Goal: Information Seeking & Learning: Learn about a topic

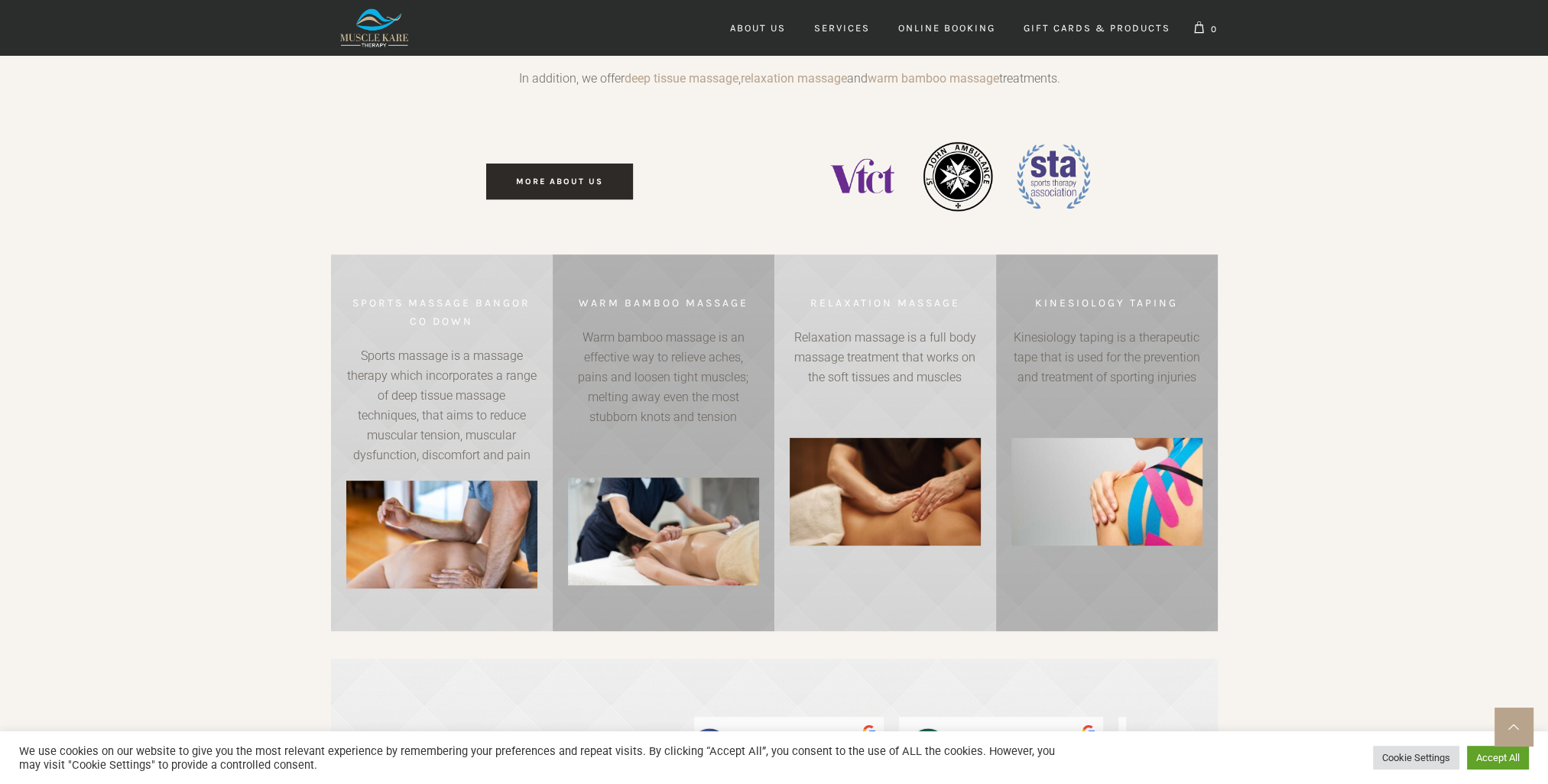
scroll to position [0, 1313]
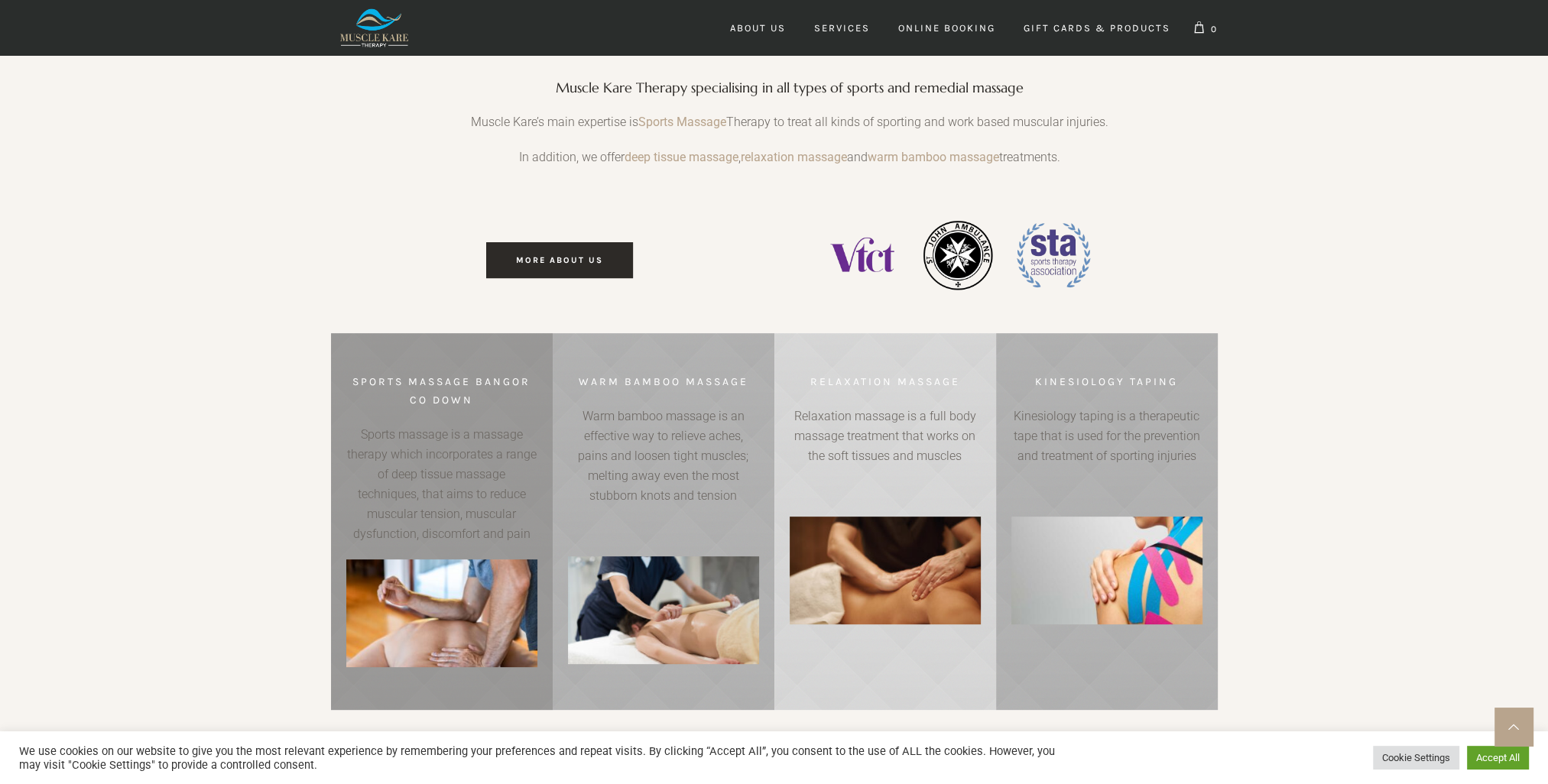
click at [444, 540] on link at bounding box center [442, 521] width 222 height 376
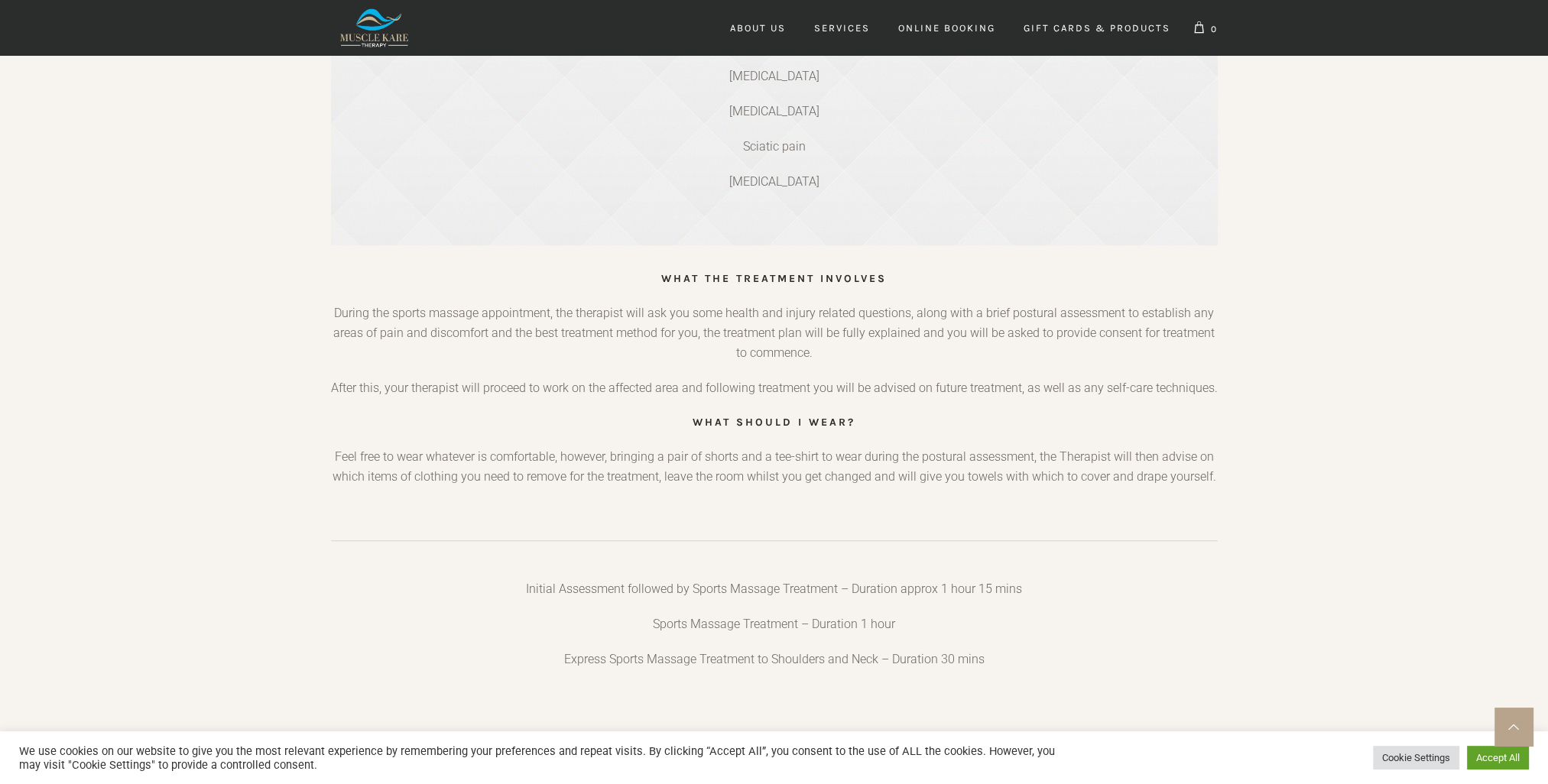
scroll to position [1833, 0]
click at [967, 26] on span "Online Booking" at bounding box center [946, 27] width 97 height 11
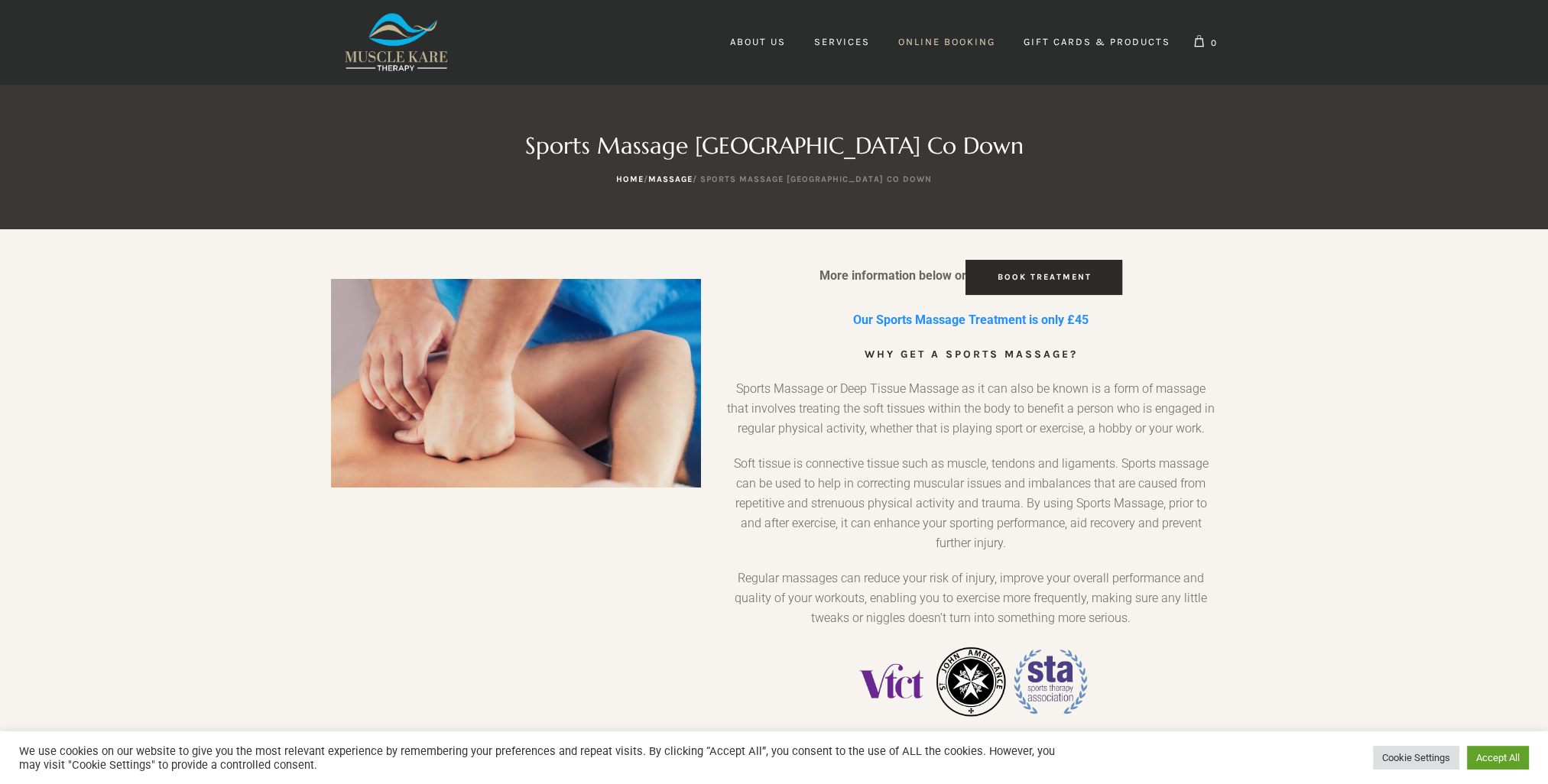
click at [946, 45] on span "Online Booking" at bounding box center [946, 42] width 97 height 11
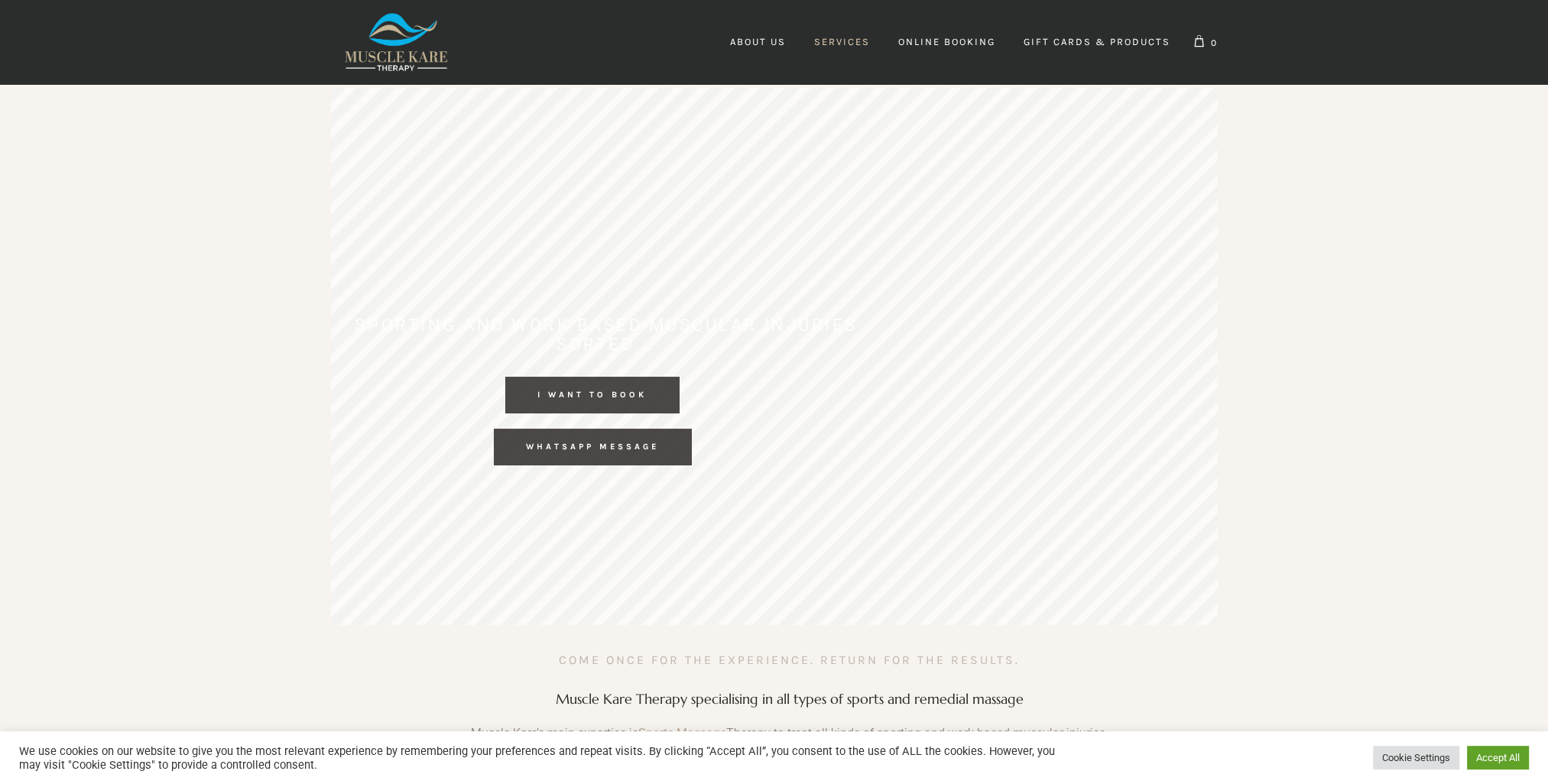
click at [834, 42] on span "Services" at bounding box center [841, 42] width 56 height 11
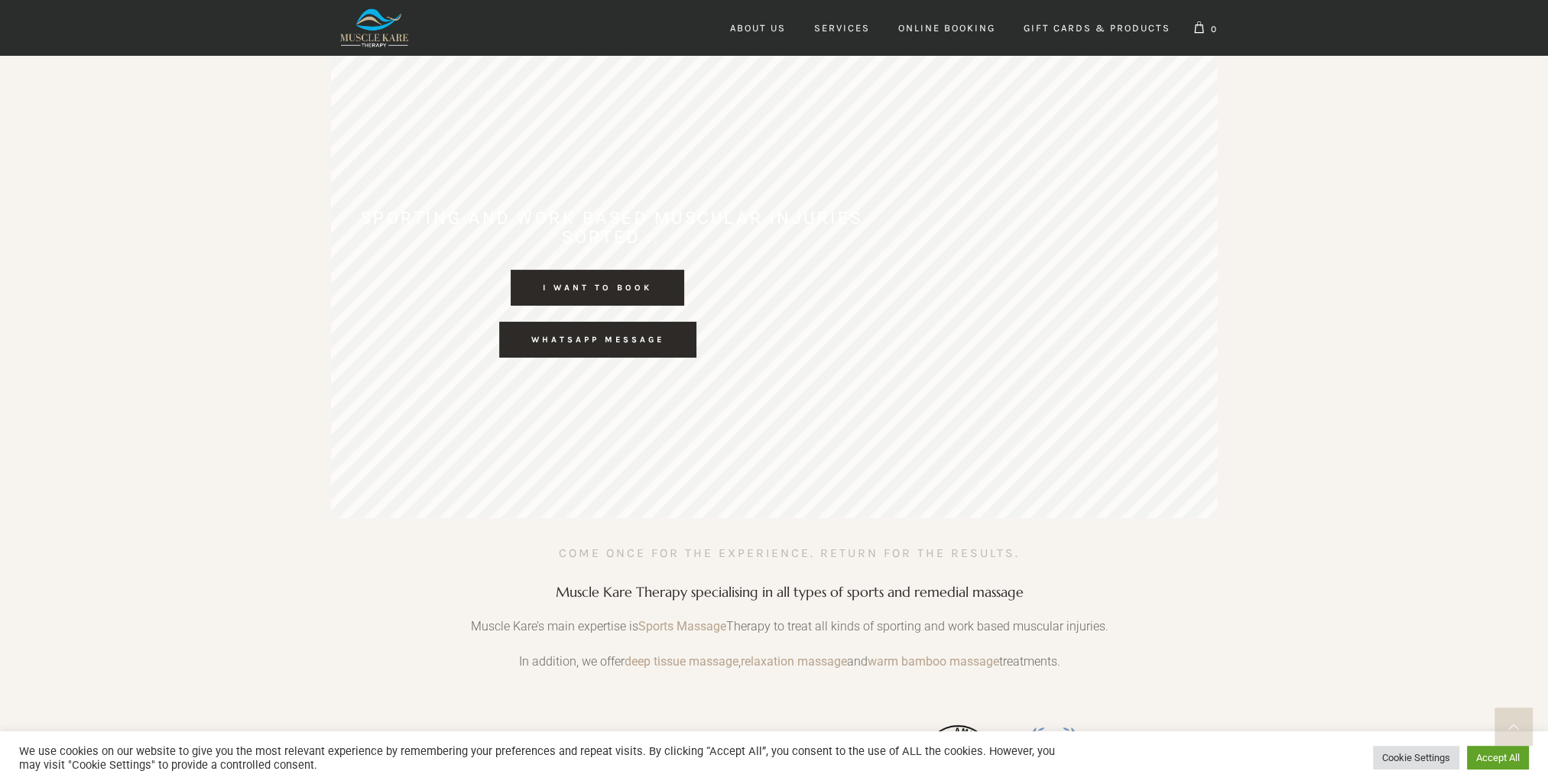
scroll to position [367, 0]
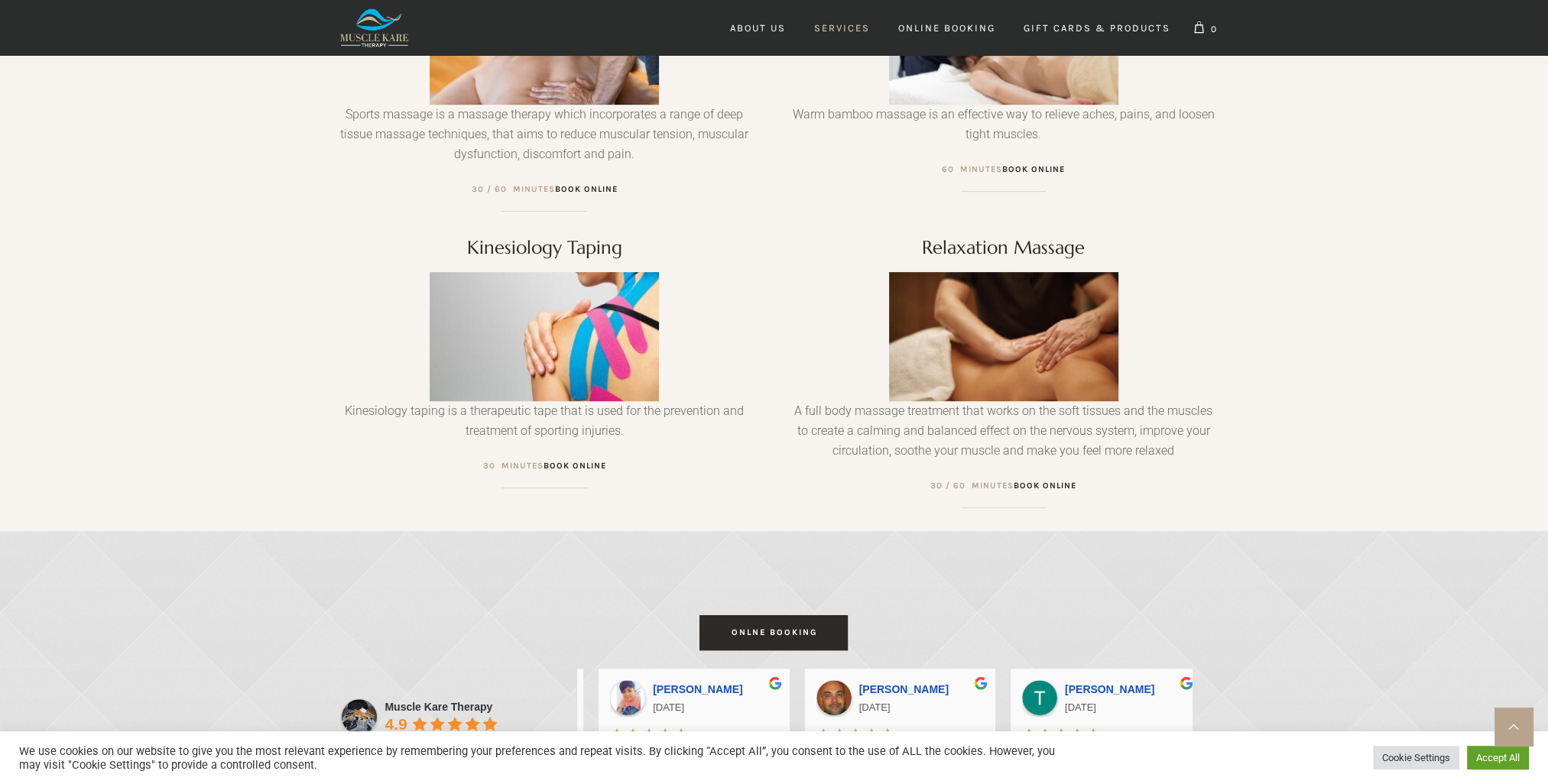
scroll to position [0, 2470]
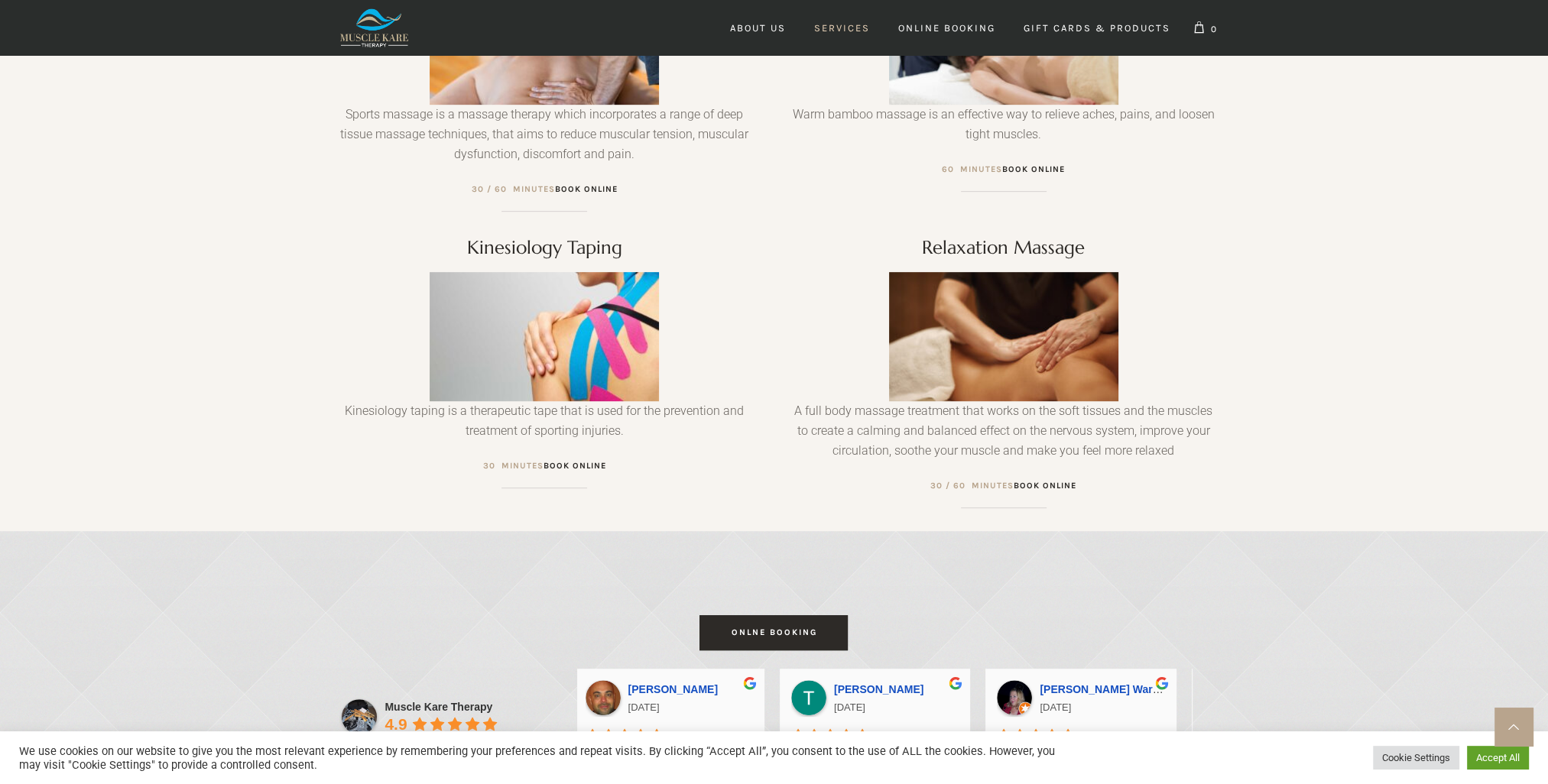
click at [989, 360] on img at bounding box center [1003, 336] width 229 height 129
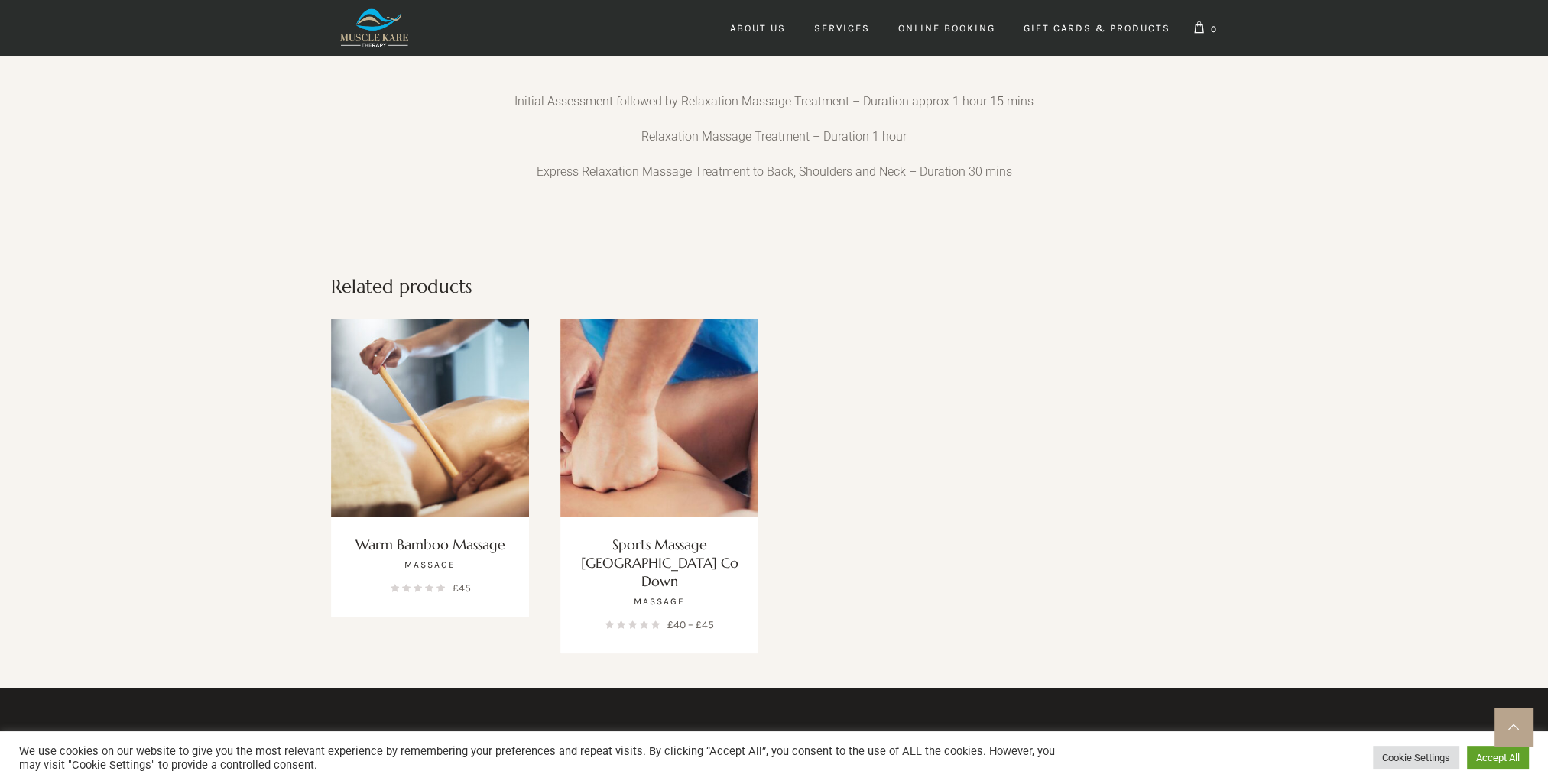
scroll to position [2368, 0]
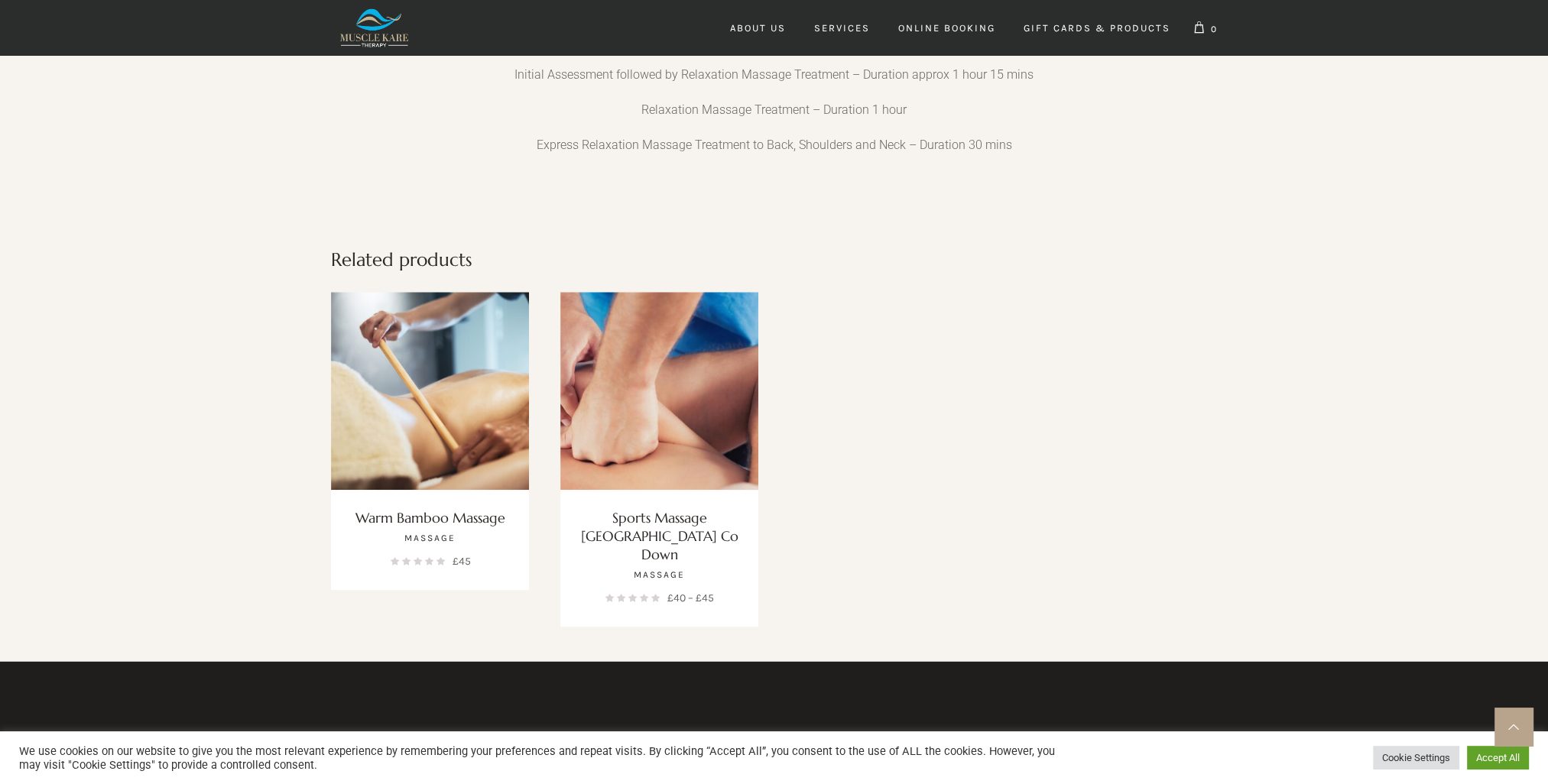
click at [431, 456] on img at bounding box center [430, 391] width 198 height 198
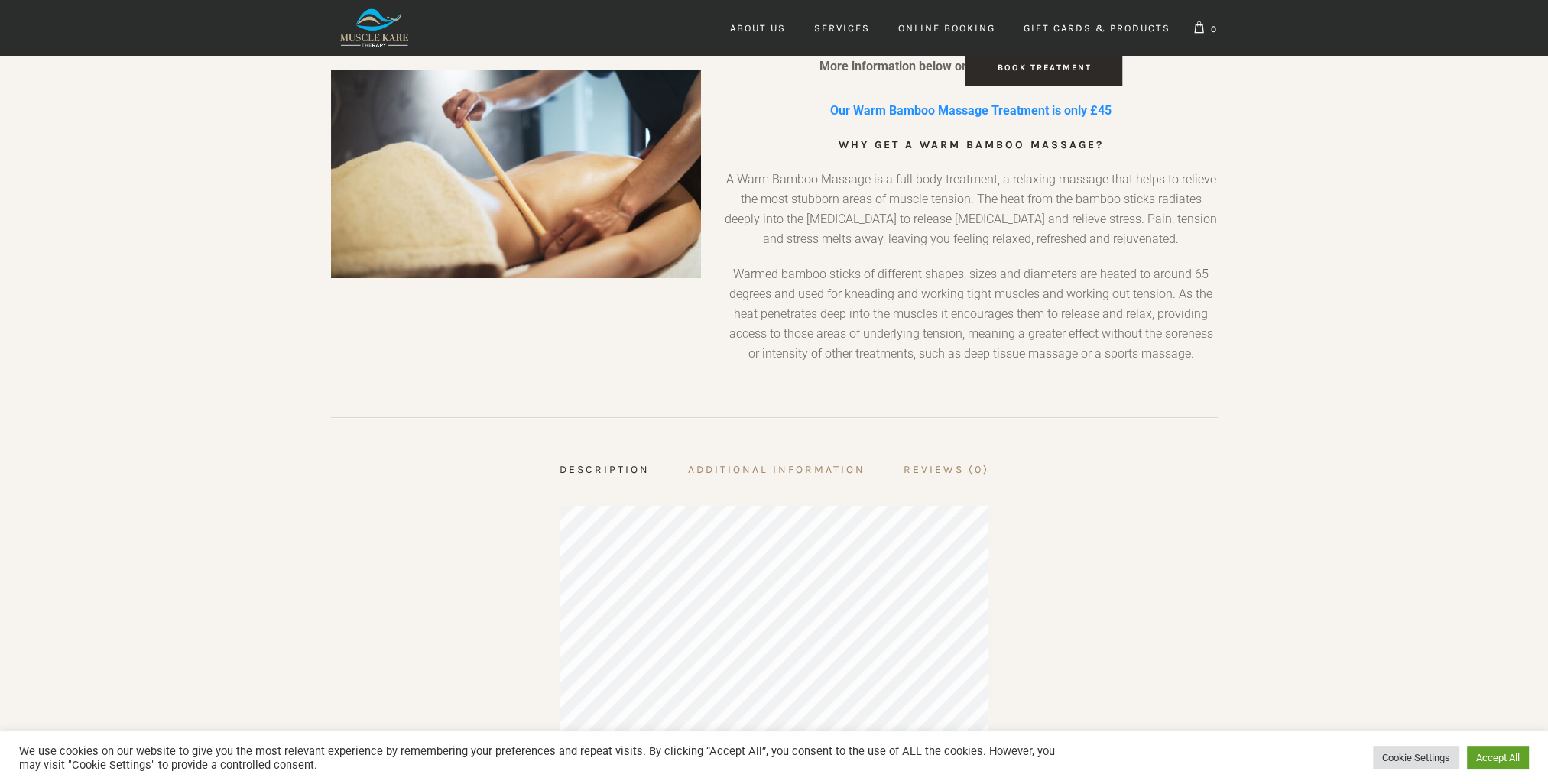
scroll to position [229, 0]
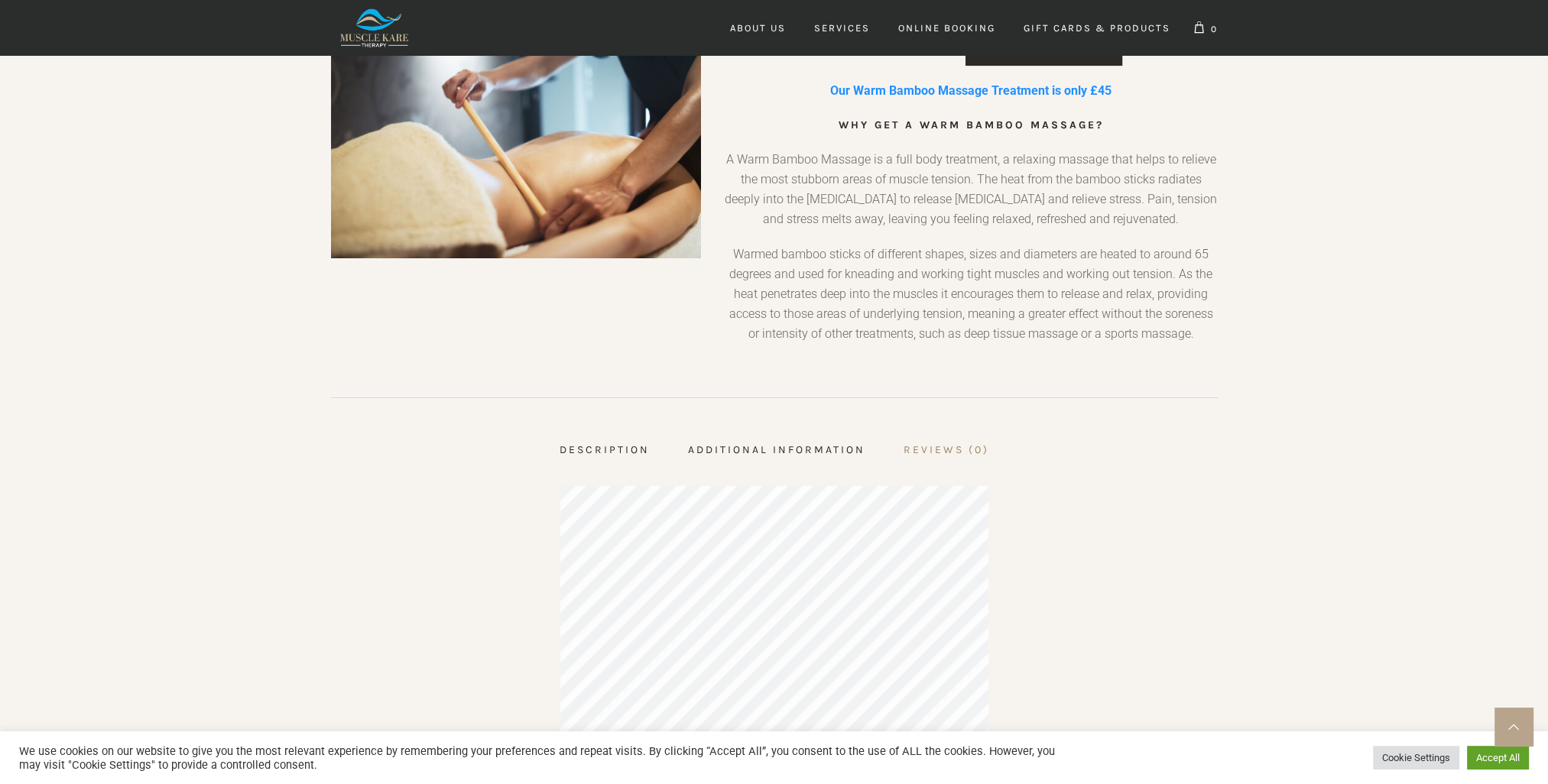
click at [828, 446] on span "Additional information" at bounding box center [777, 450] width 177 height 13
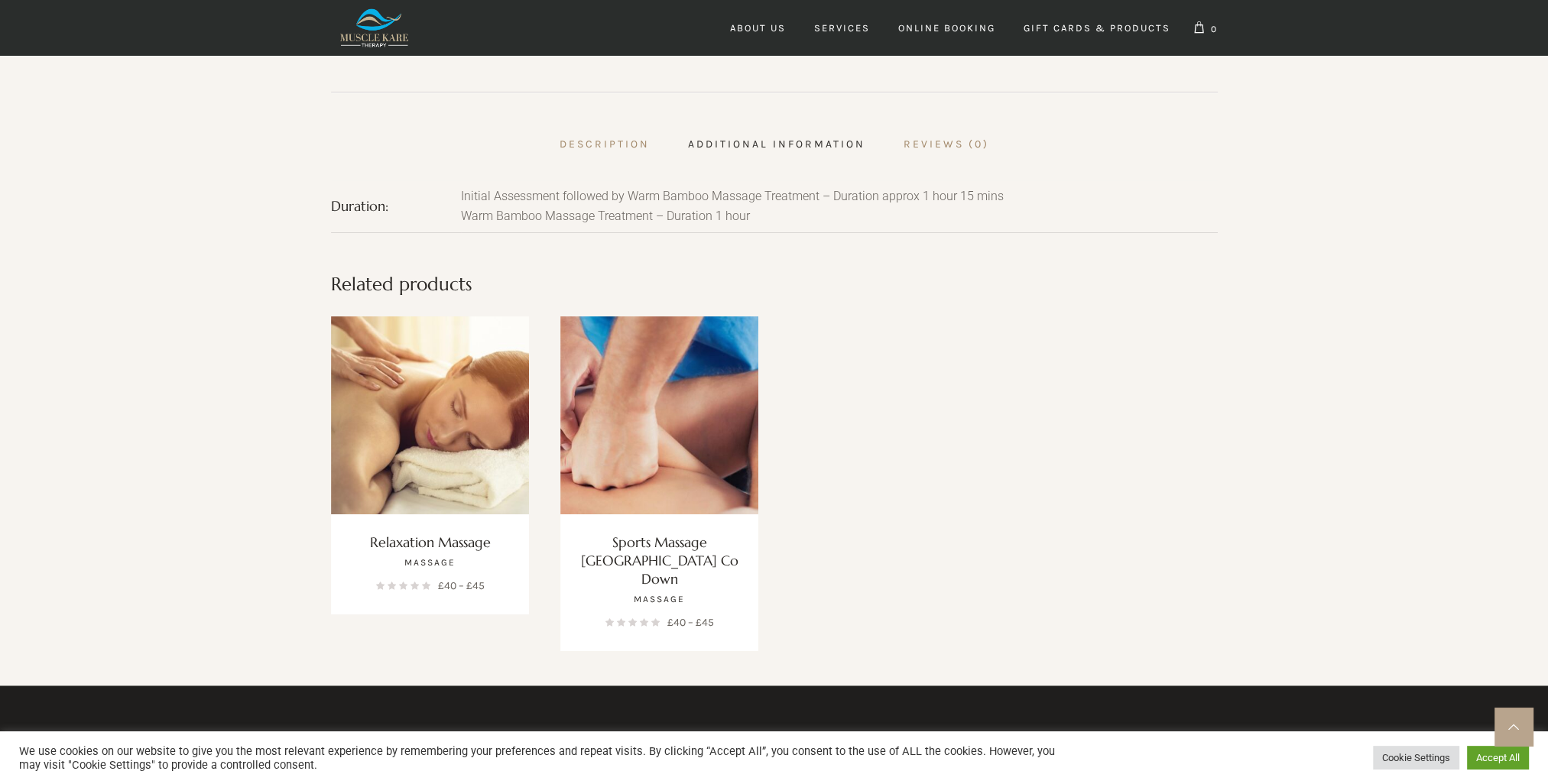
scroll to position [0, 0]
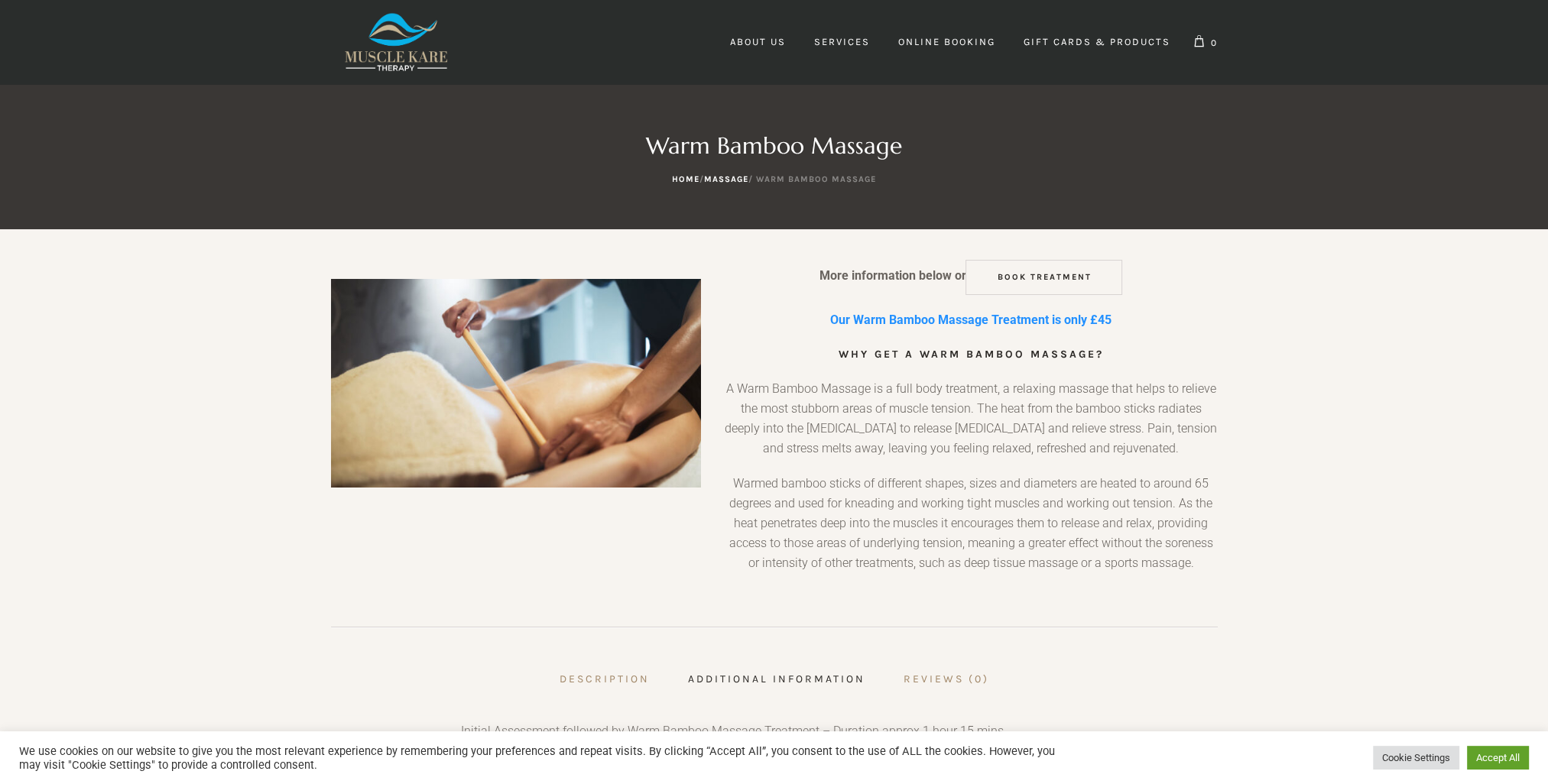
click at [1058, 279] on link "Book Treatment" at bounding box center [1044, 276] width 157 height 35
click at [849, 38] on span "Services" at bounding box center [841, 42] width 56 height 11
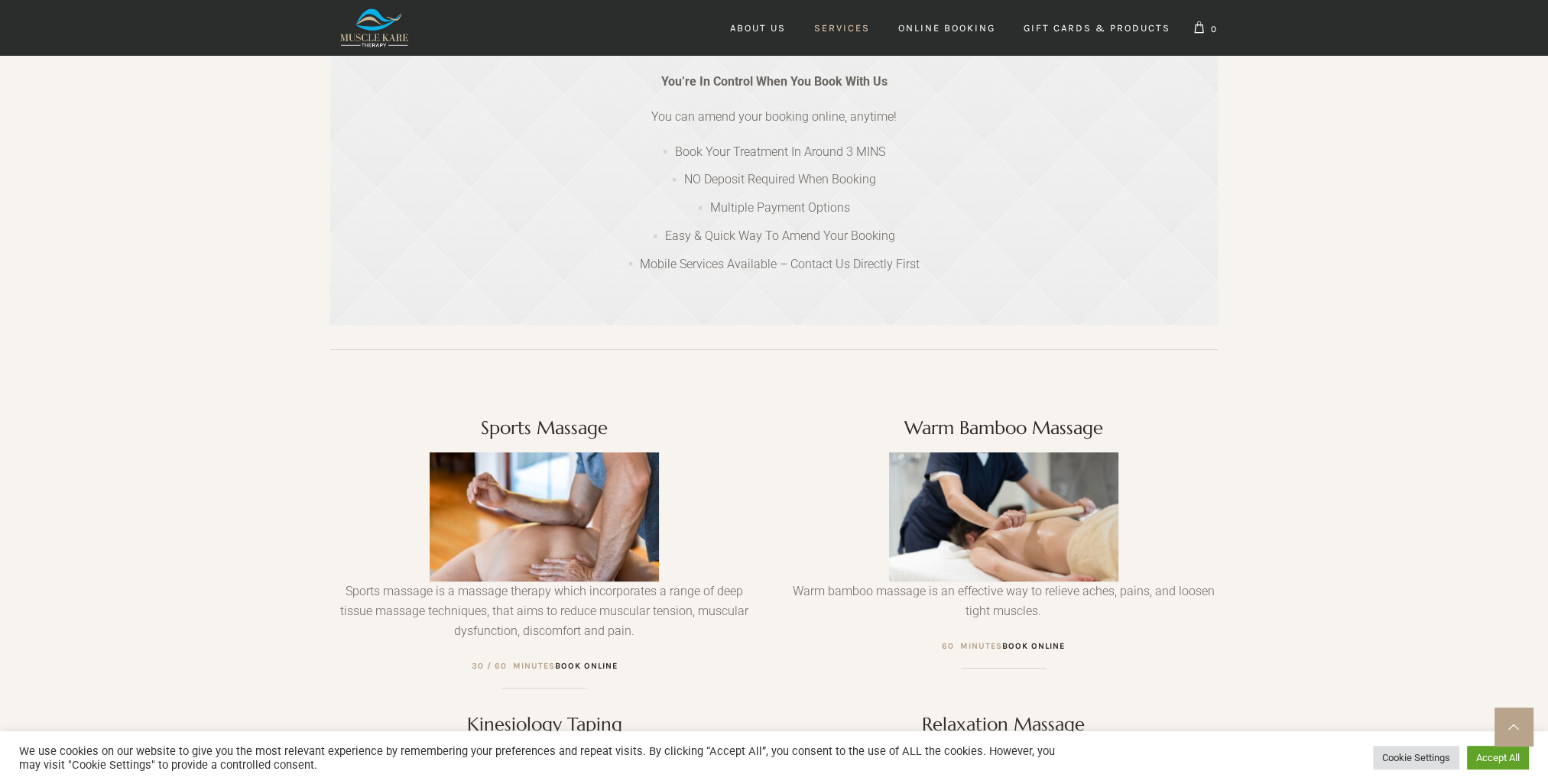
scroll to position [535, 0]
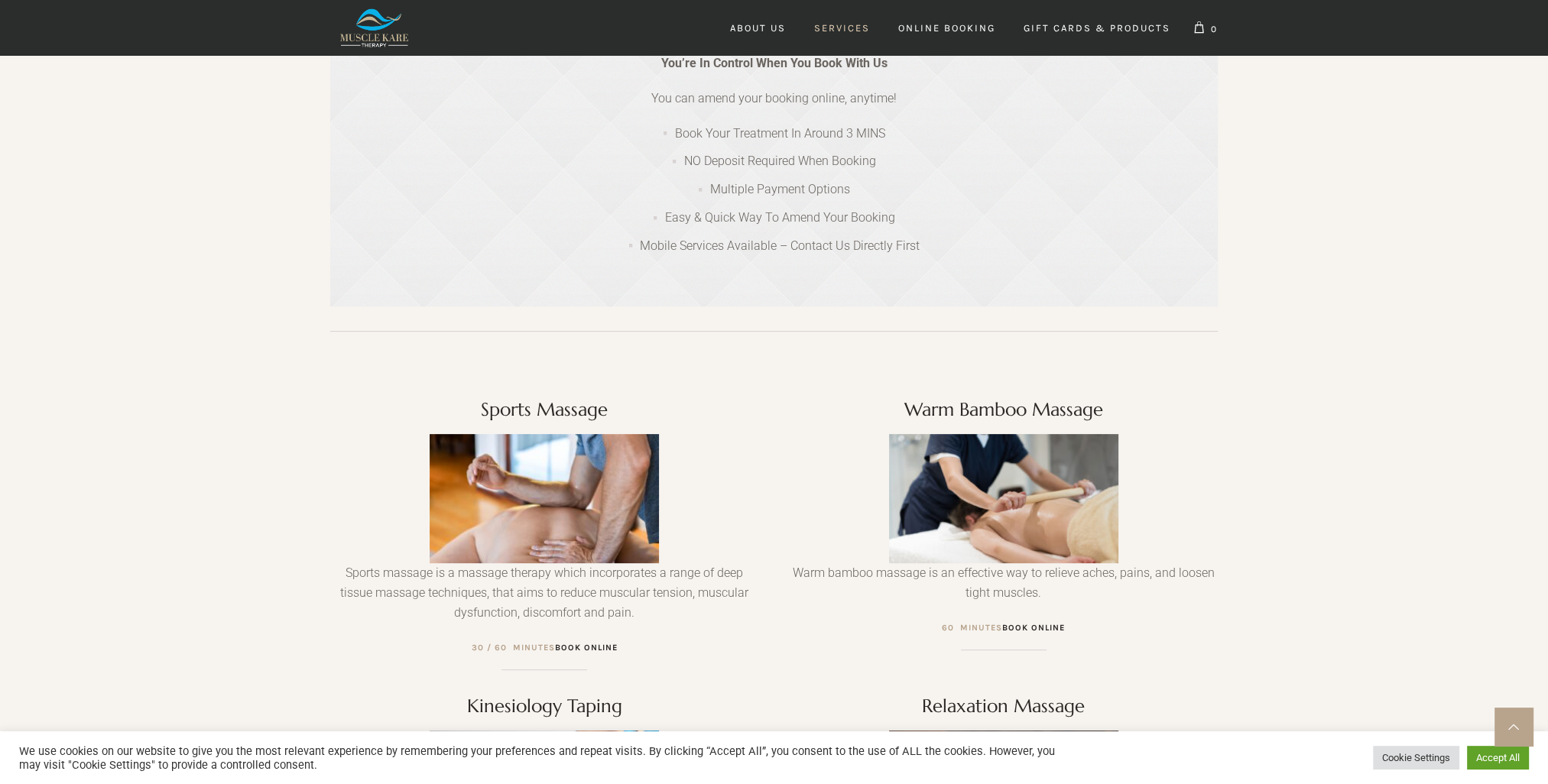
click at [548, 501] on img at bounding box center [544, 498] width 229 height 129
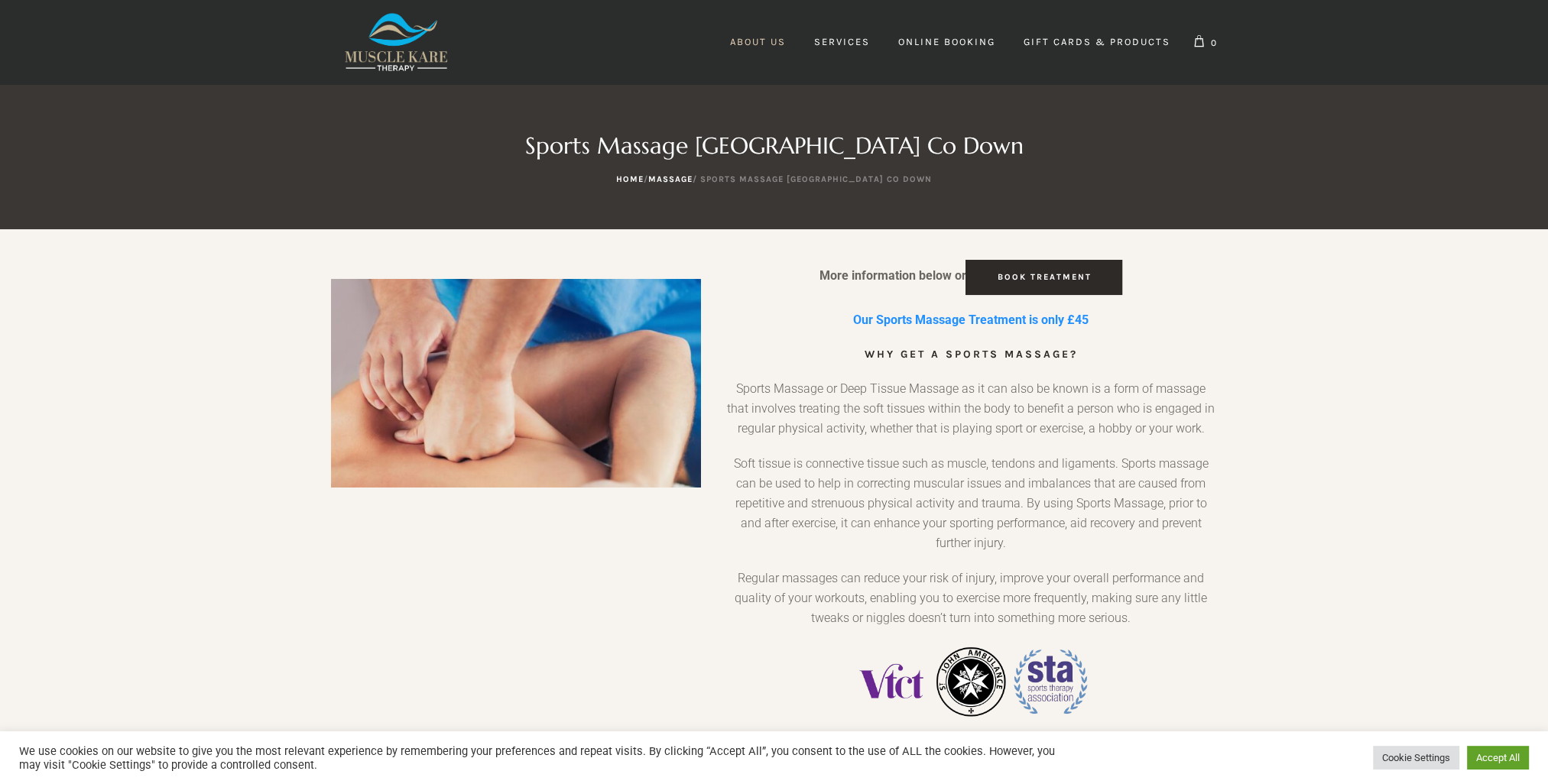
click at [746, 42] on span "About Us" at bounding box center [757, 42] width 56 height 11
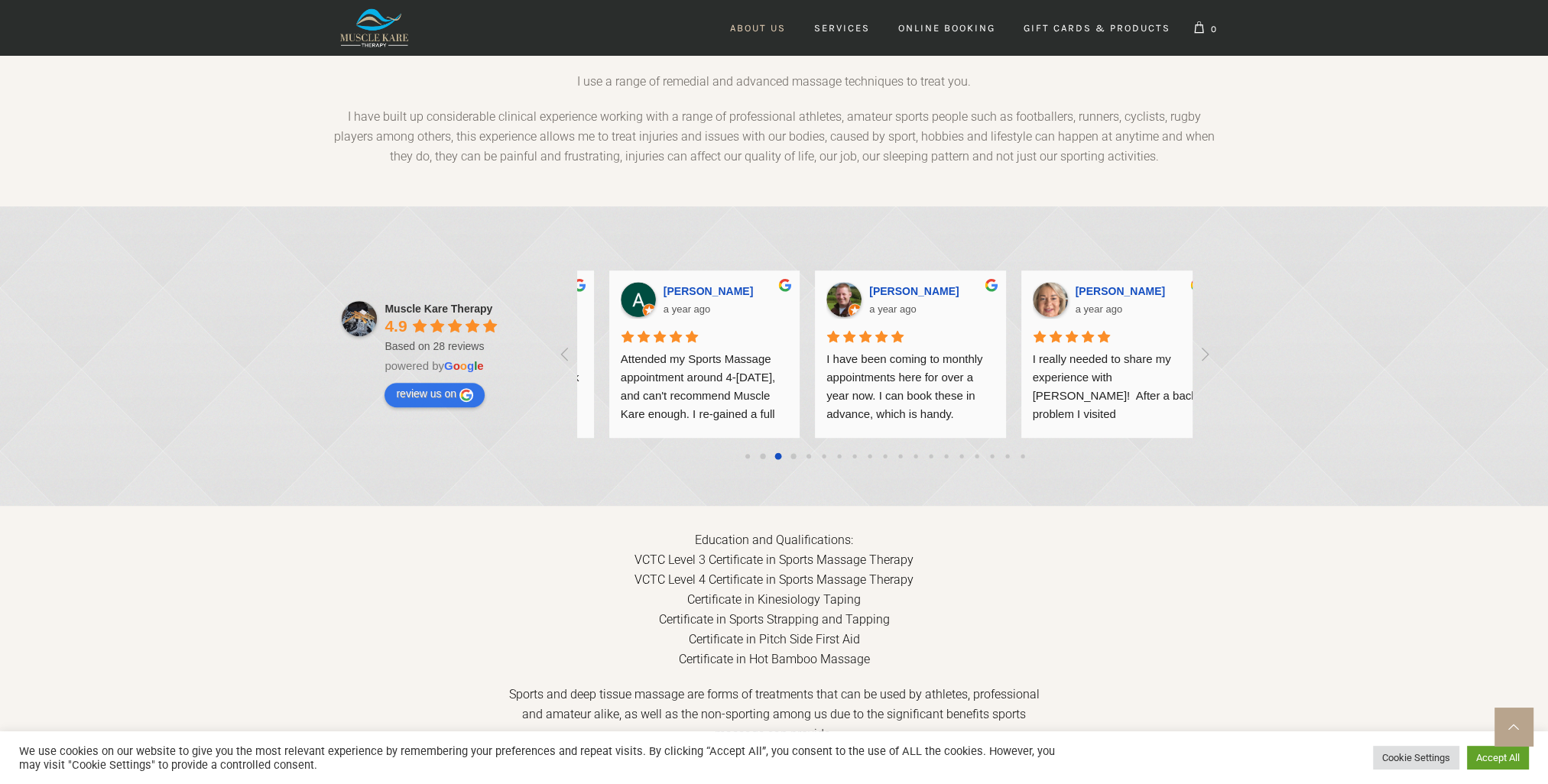
scroll to position [0, 1235]
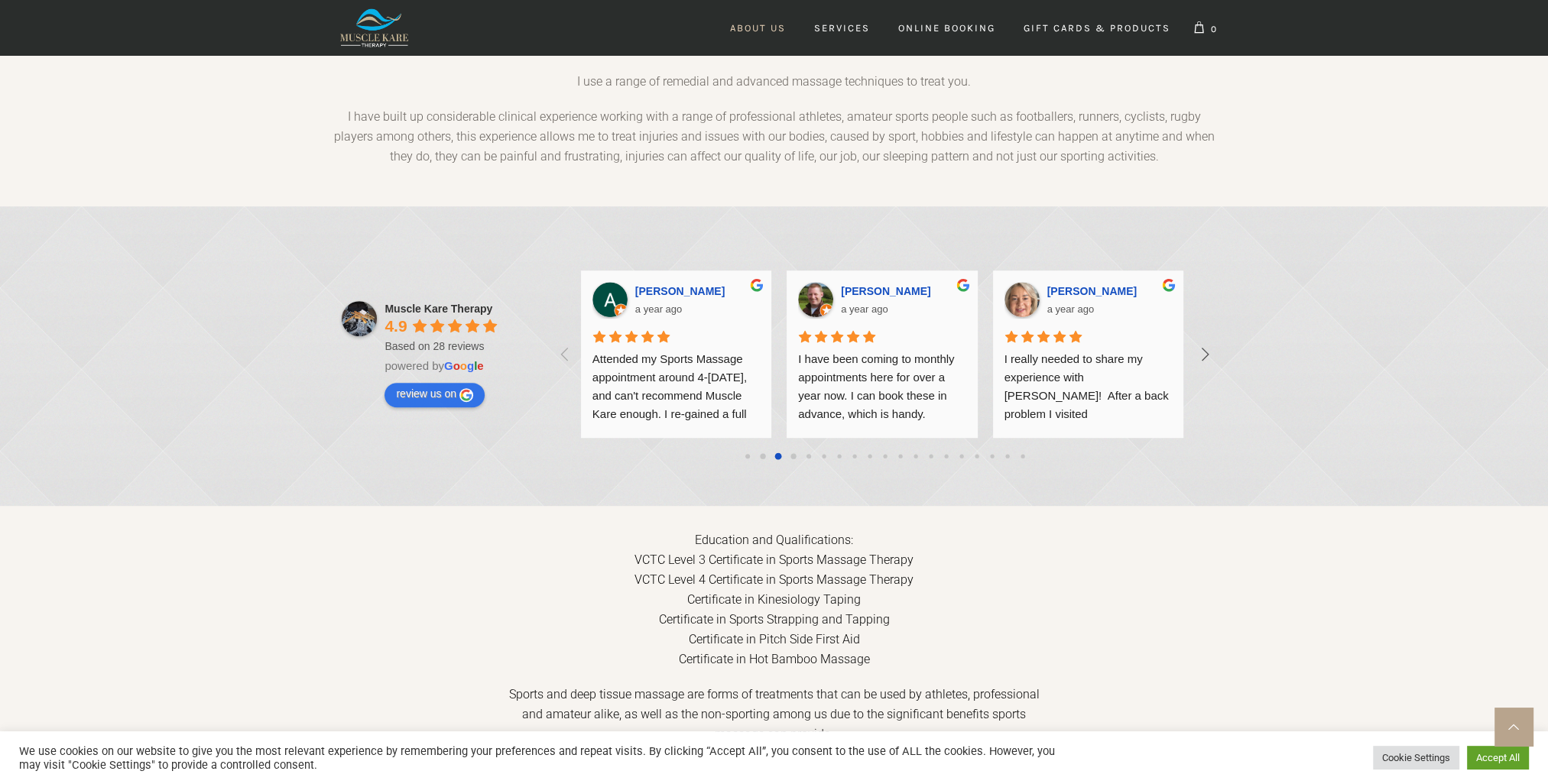
click at [1203, 342] on icon at bounding box center [1204, 354] width 25 height 25
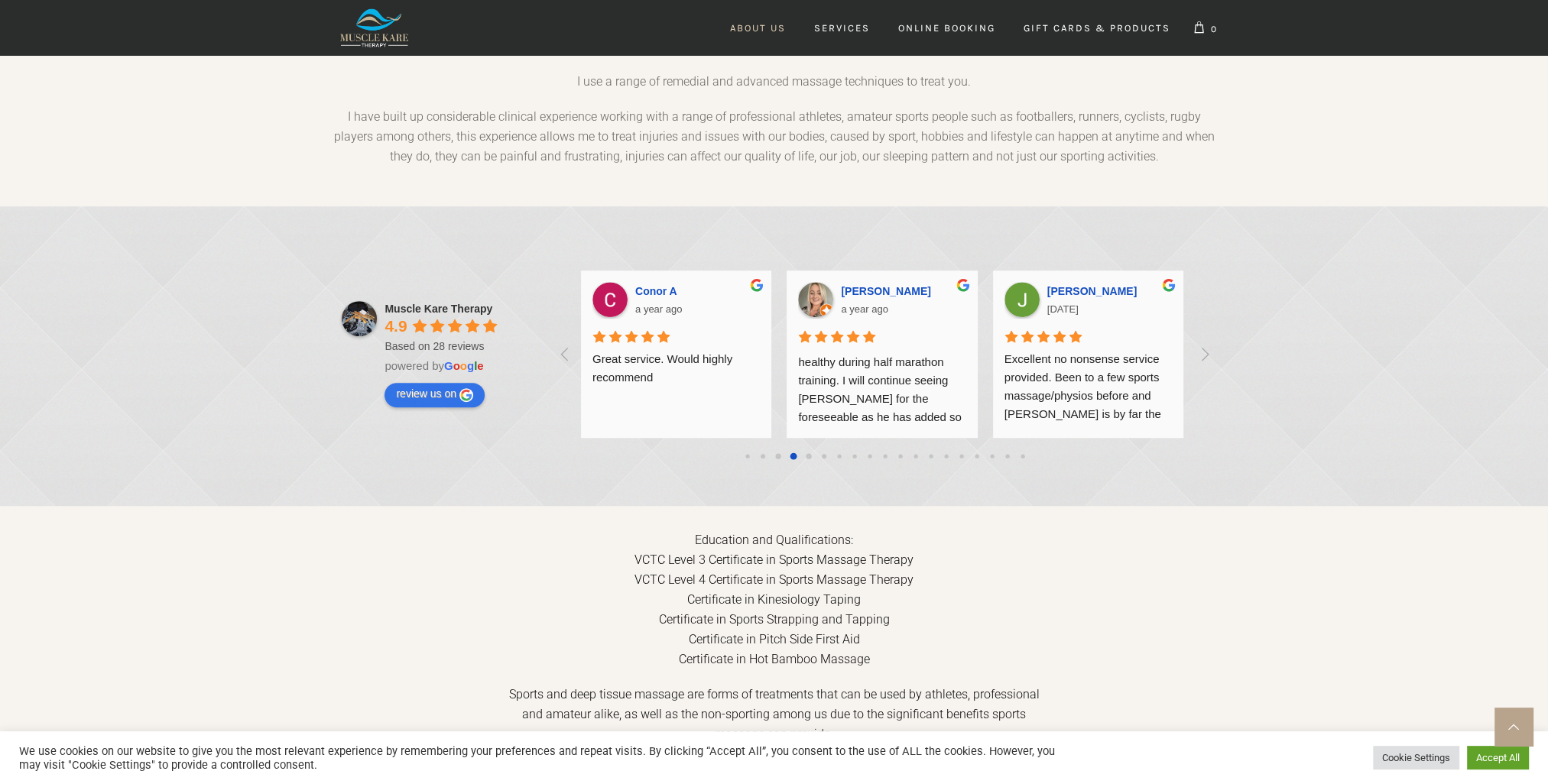
scroll to position [1146, 0]
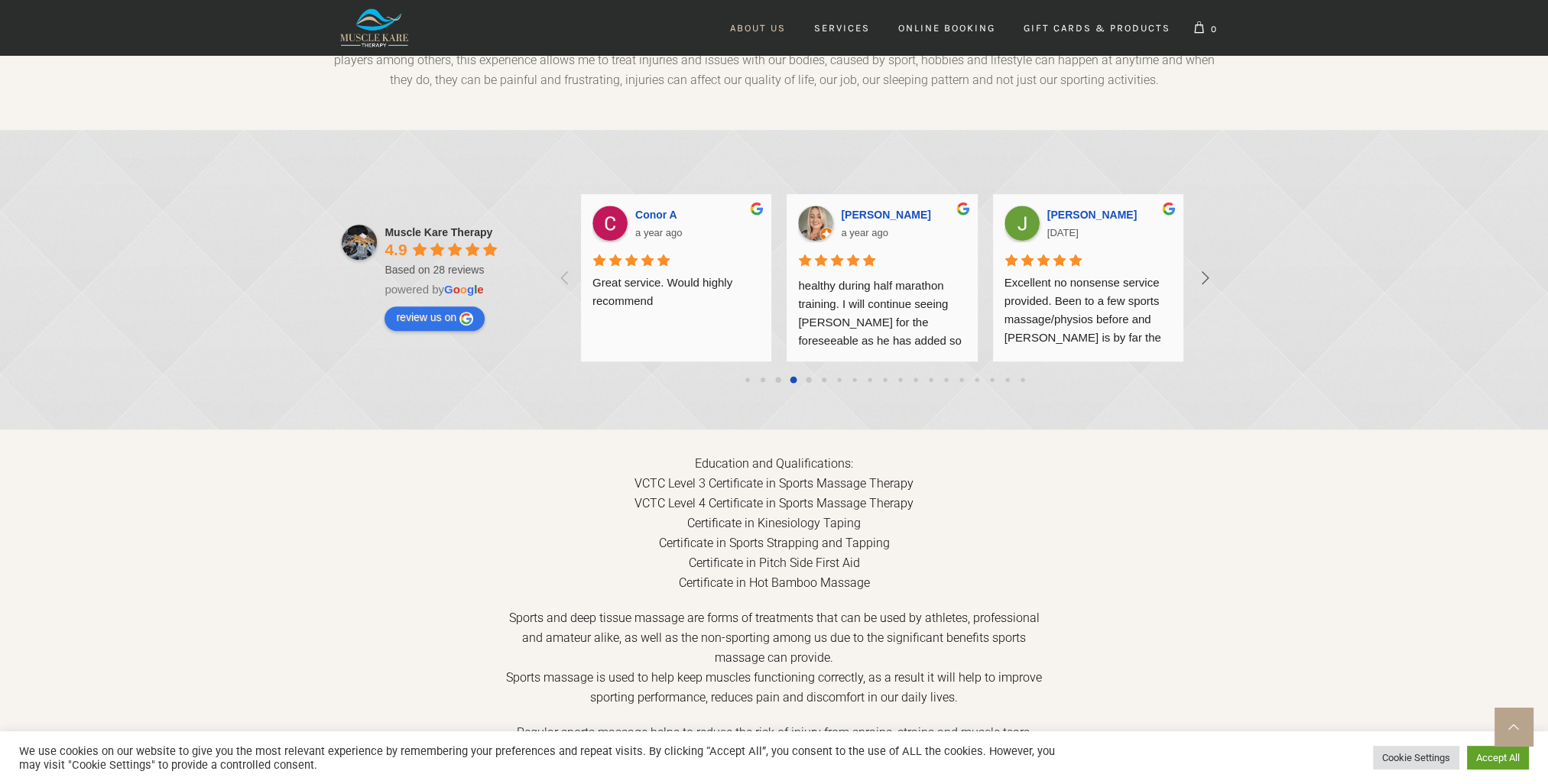
click at [1211, 265] on icon at bounding box center [1204, 277] width 25 height 25
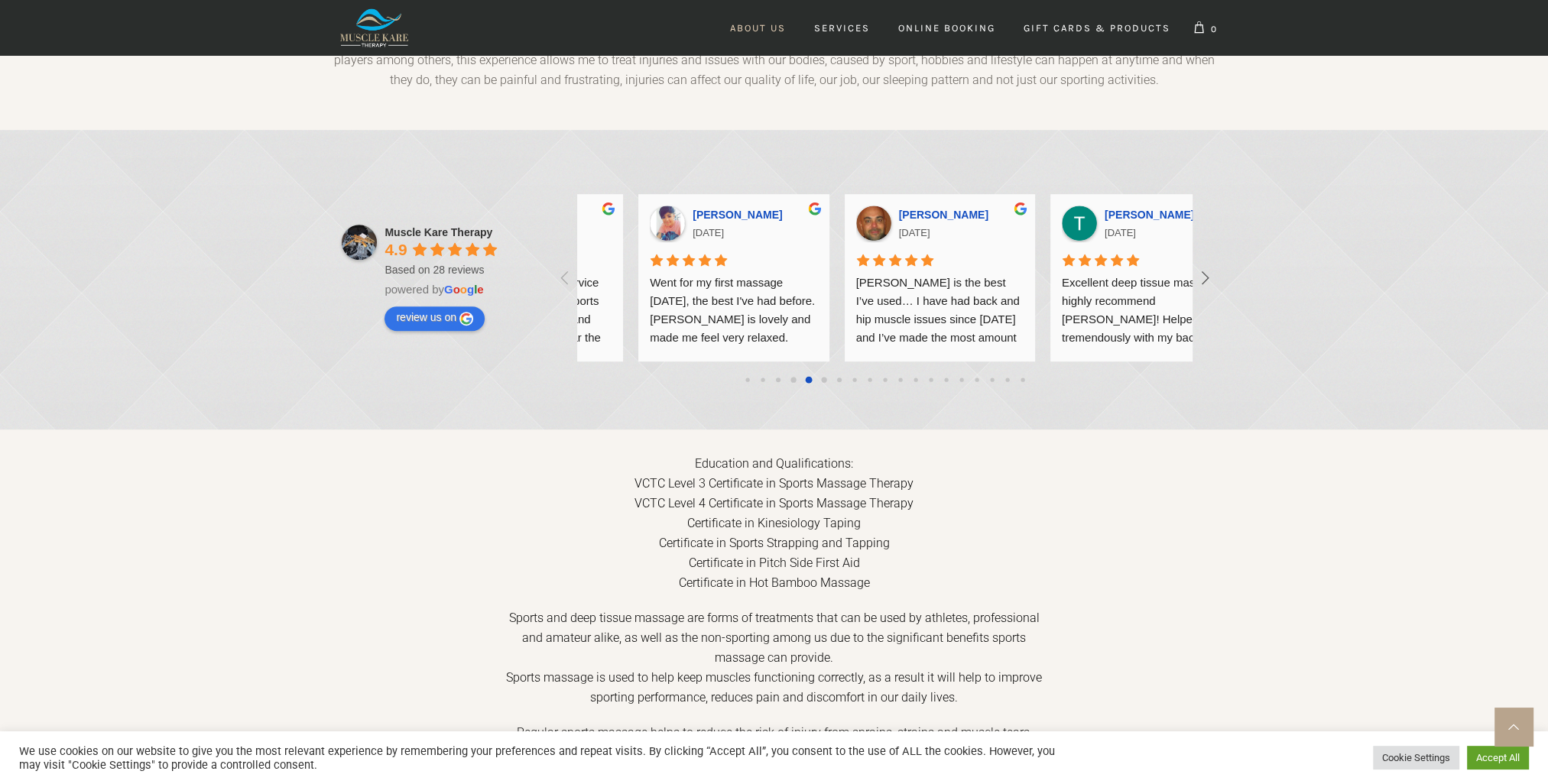
scroll to position [0, 2470]
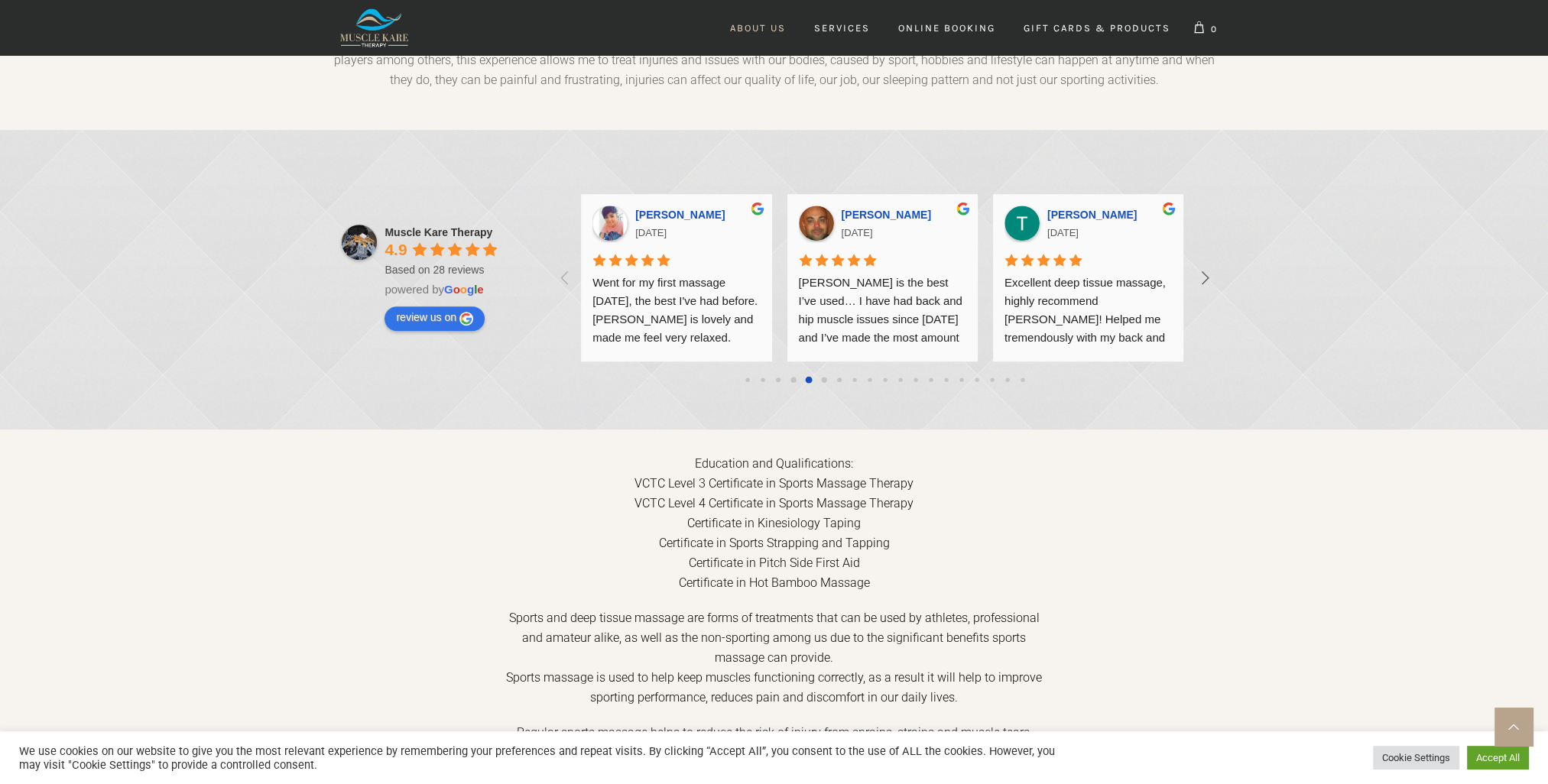
click at [1211, 265] on icon at bounding box center [1204, 277] width 25 height 25
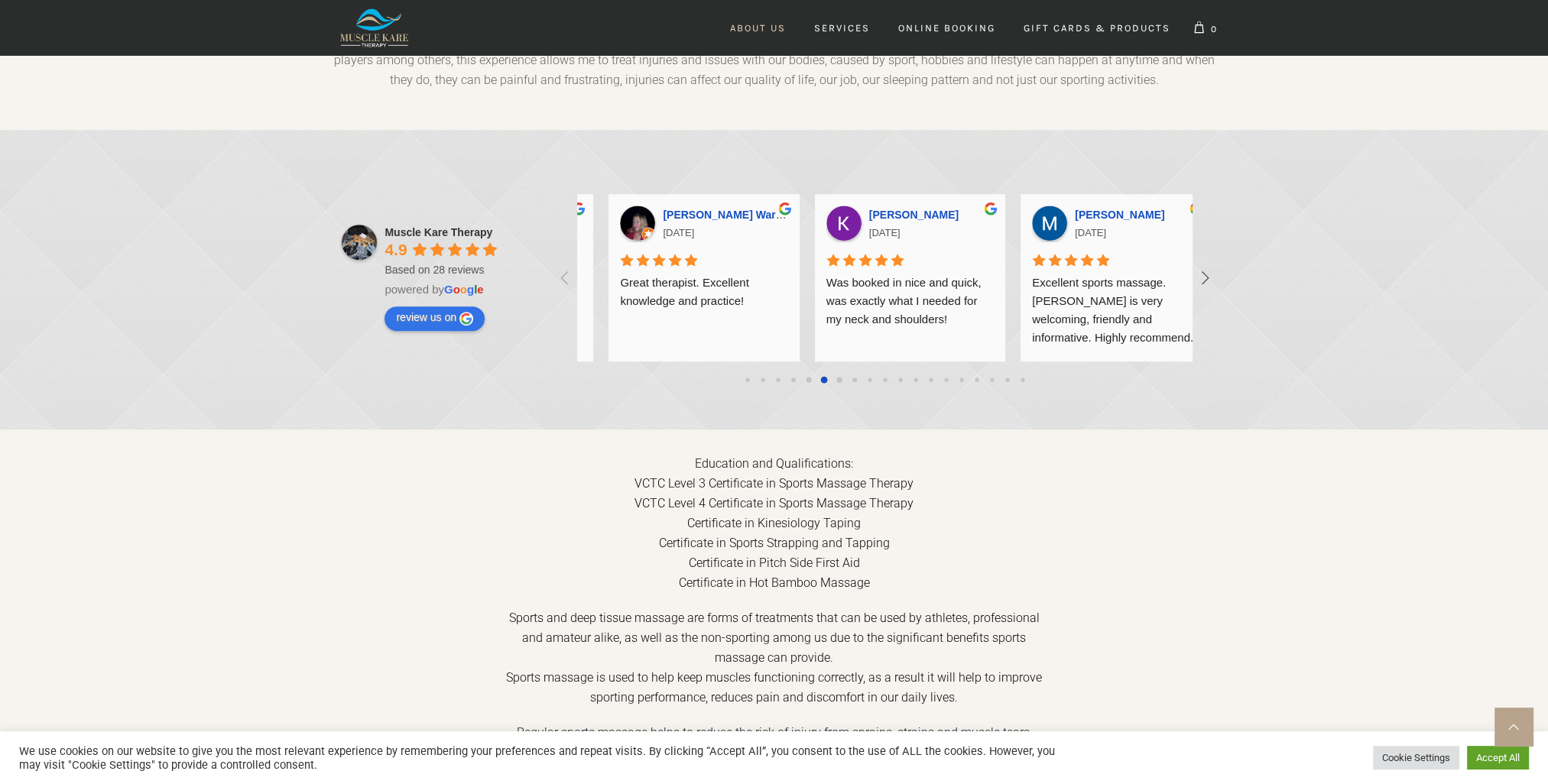
scroll to position [0, 3088]
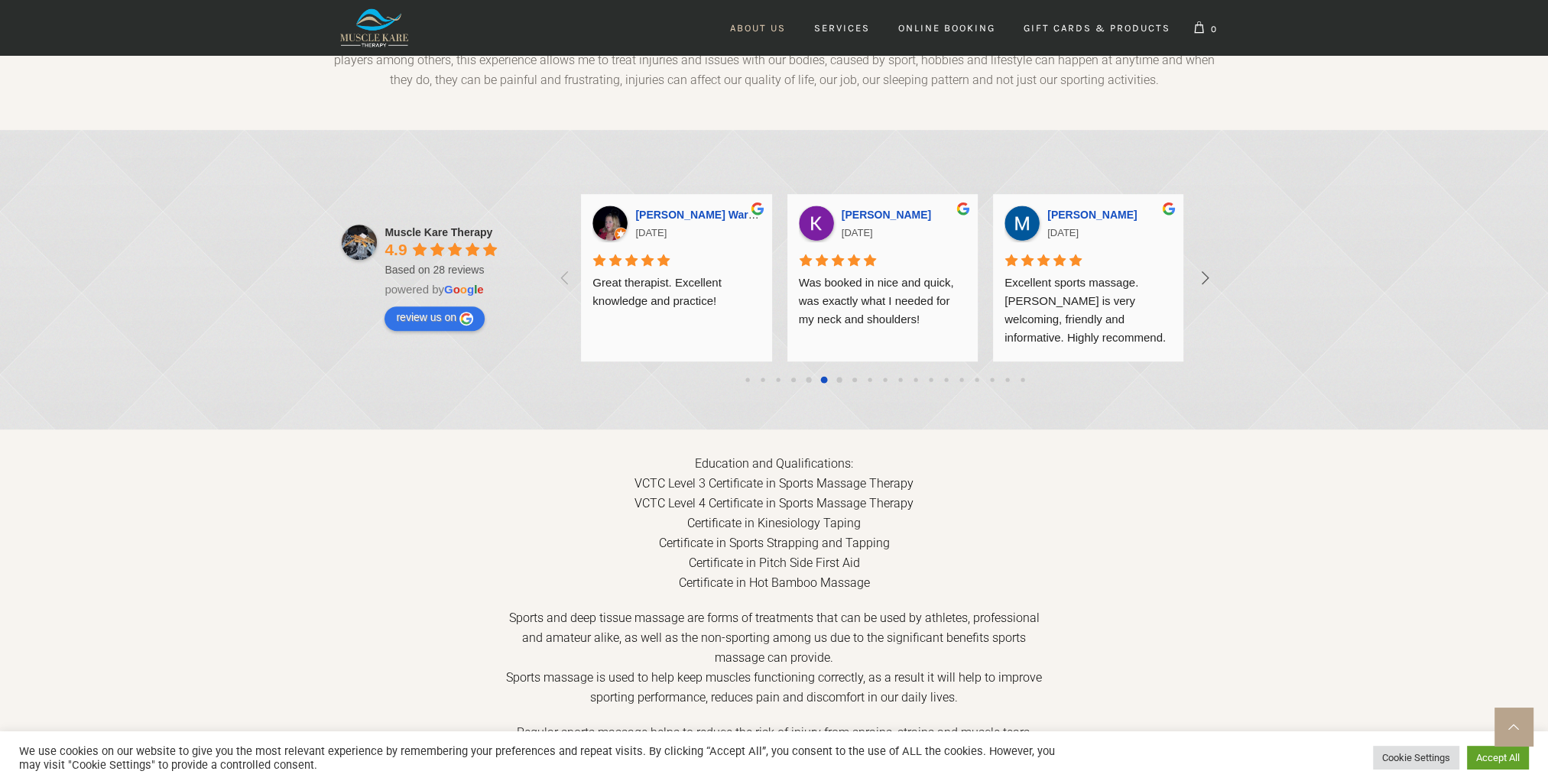
click at [1211, 265] on icon at bounding box center [1204, 277] width 25 height 25
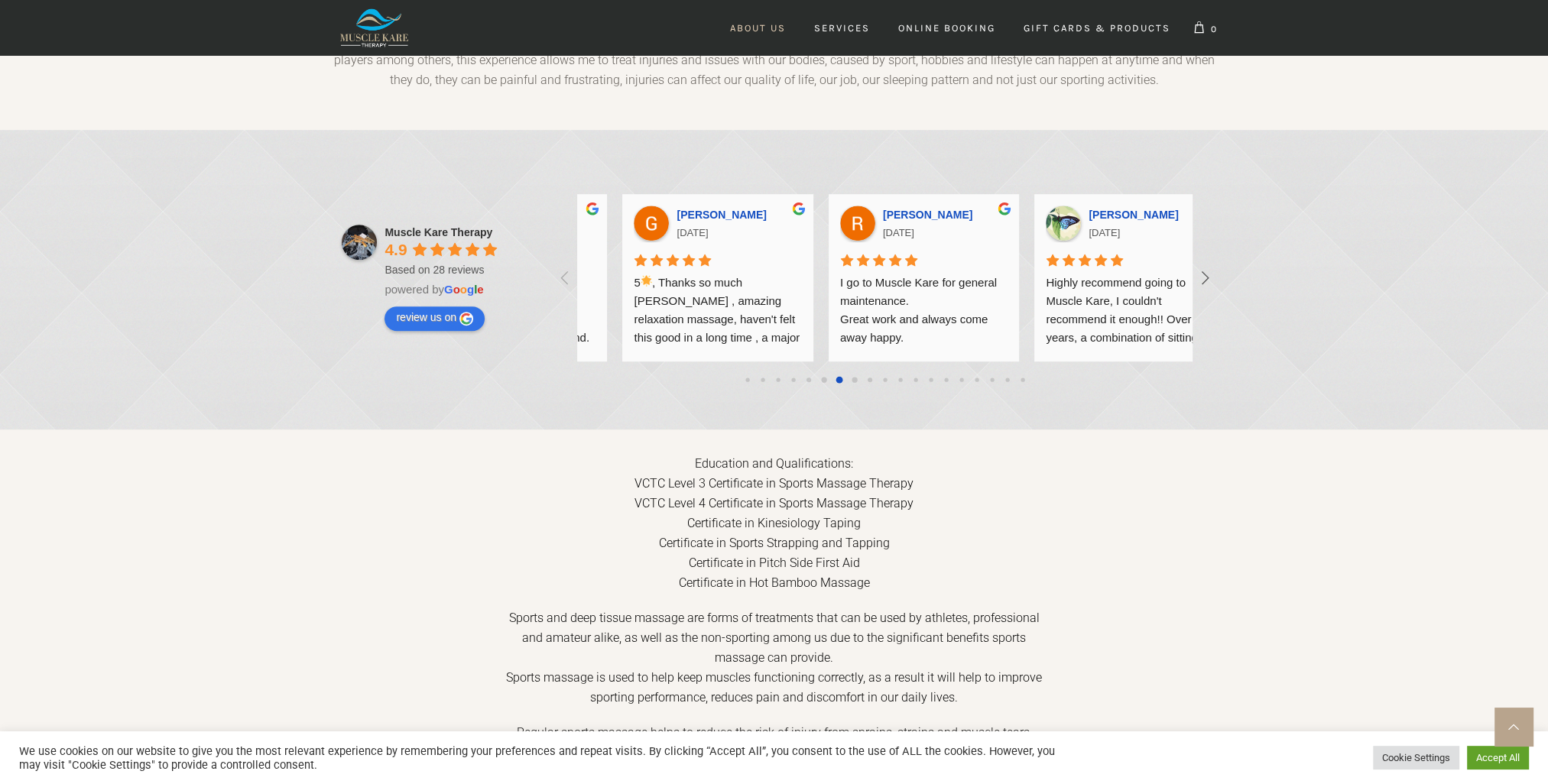
scroll to position [0, 3705]
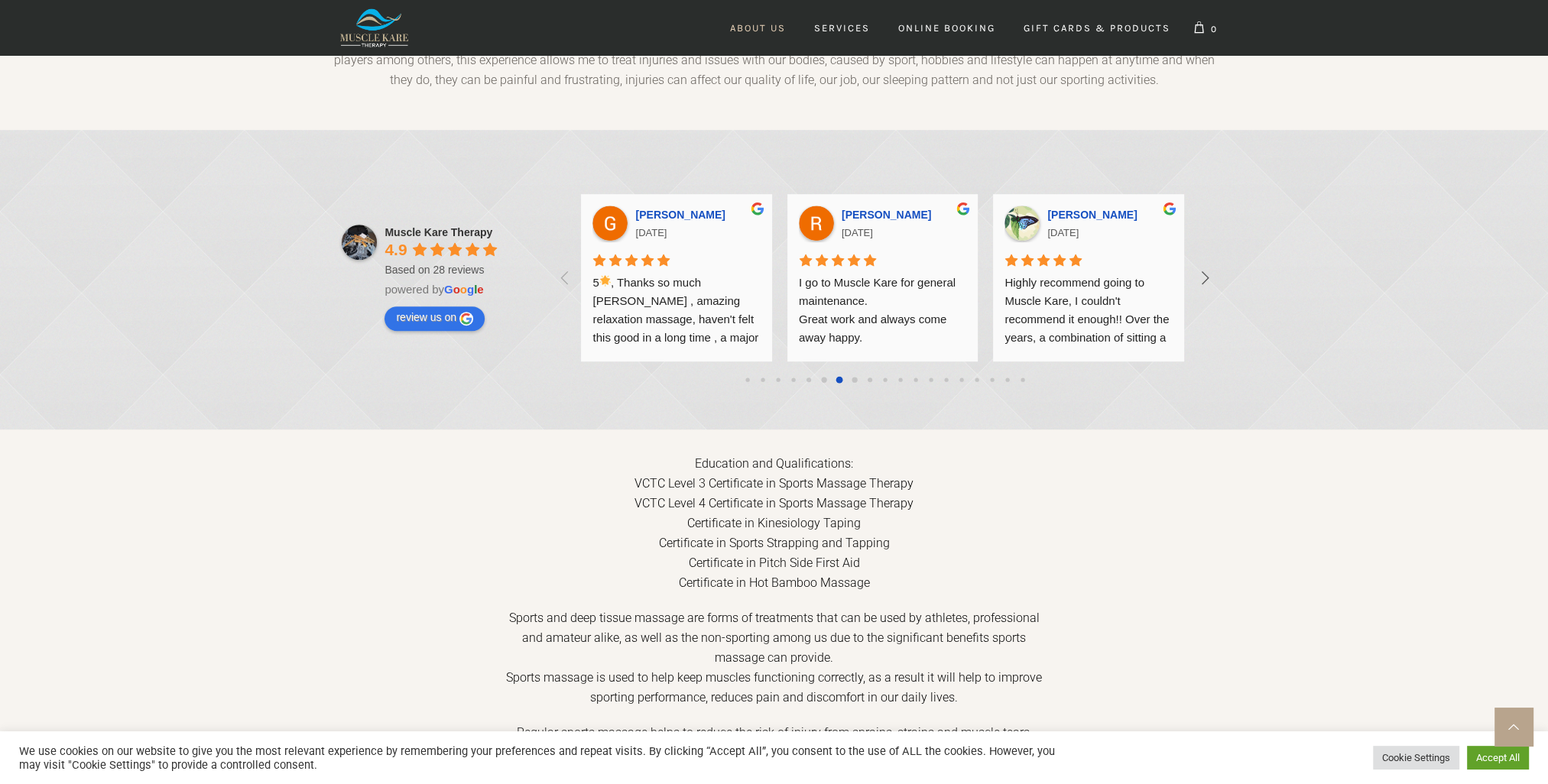
click at [1211, 265] on icon at bounding box center [1204, 277] width 25 height 25
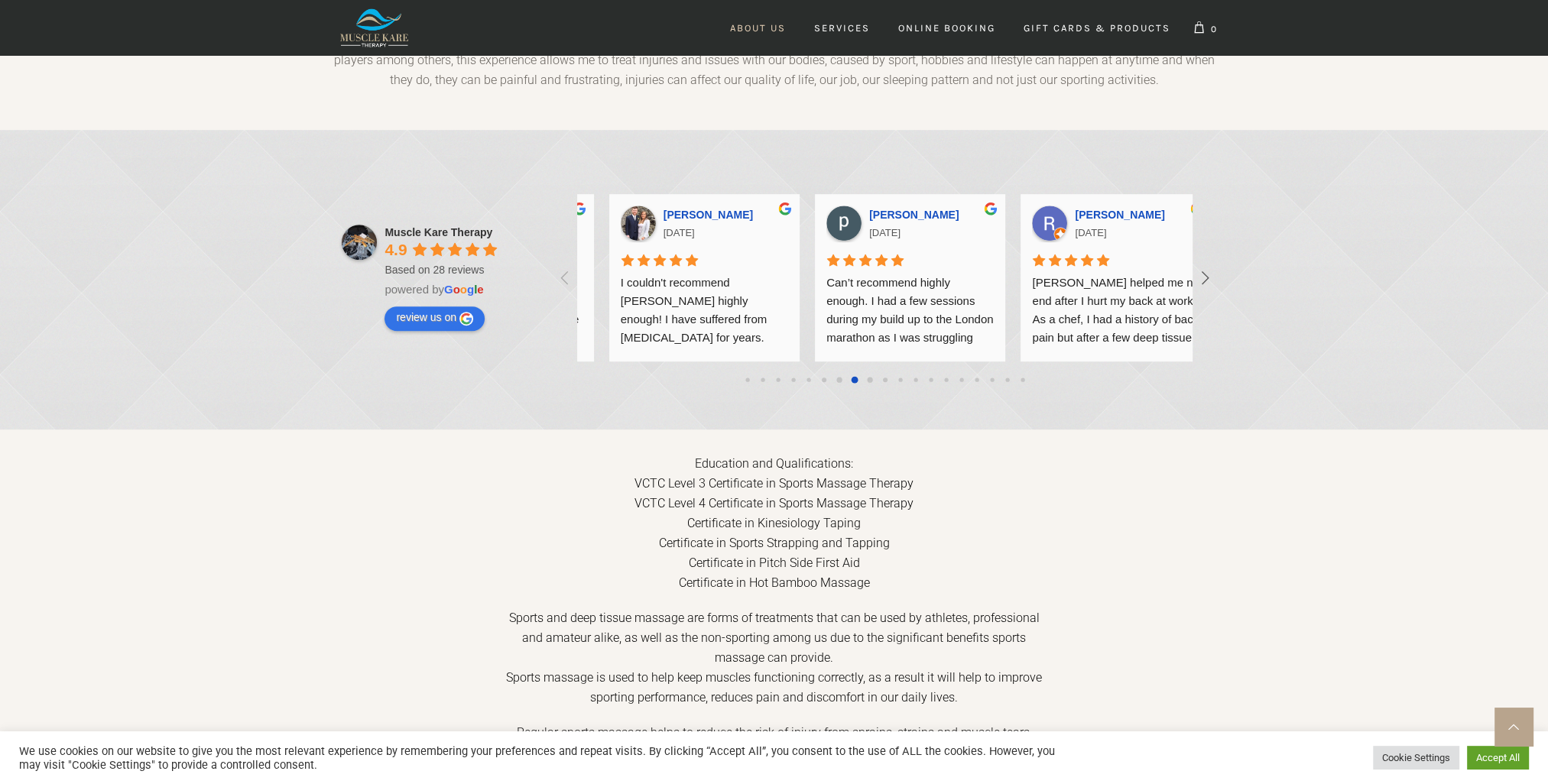
scroll to position [0, 4323]
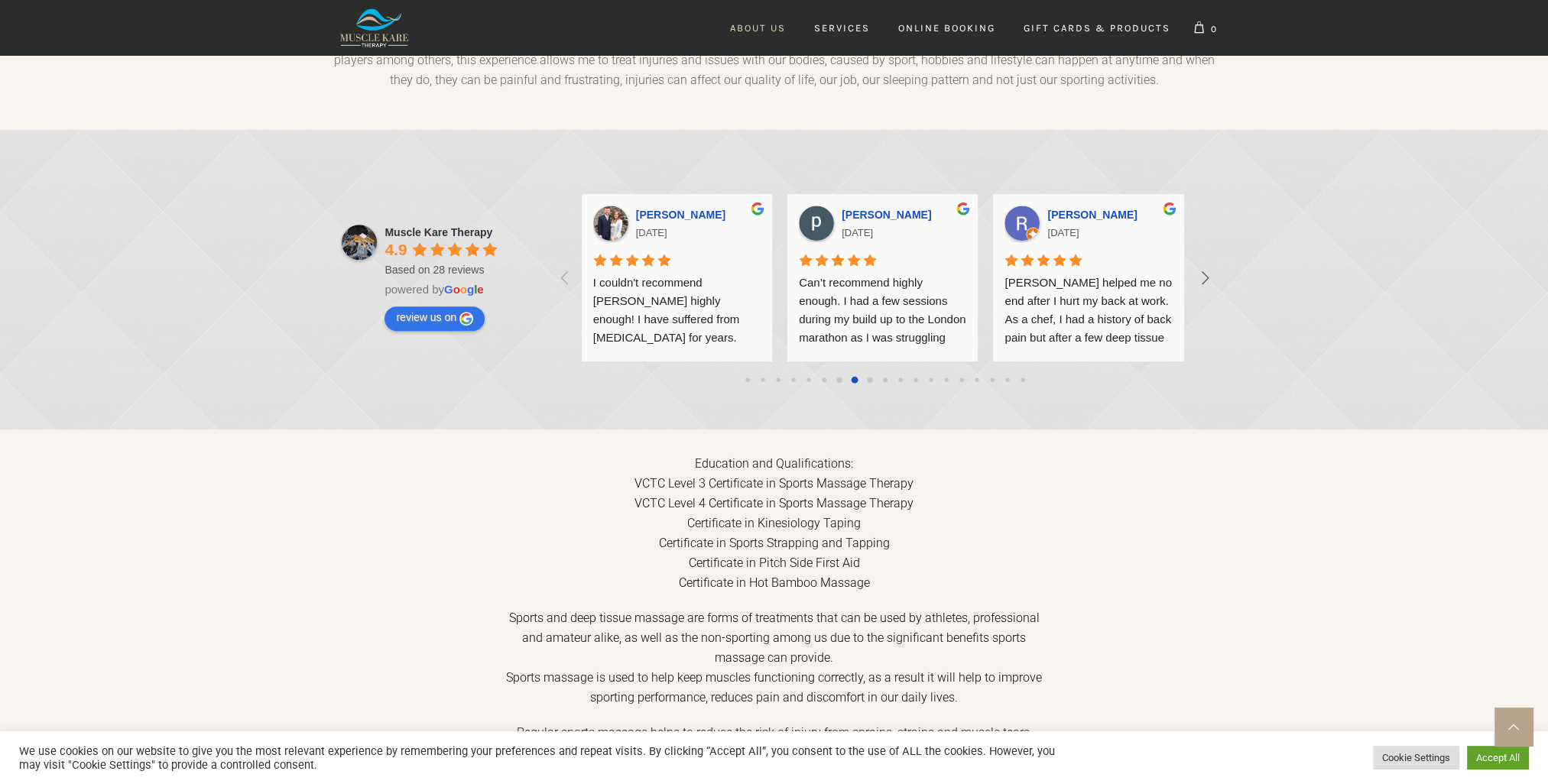
click at [1211, 265] on icon at bounding box center [1204, 277] width 25 height 25
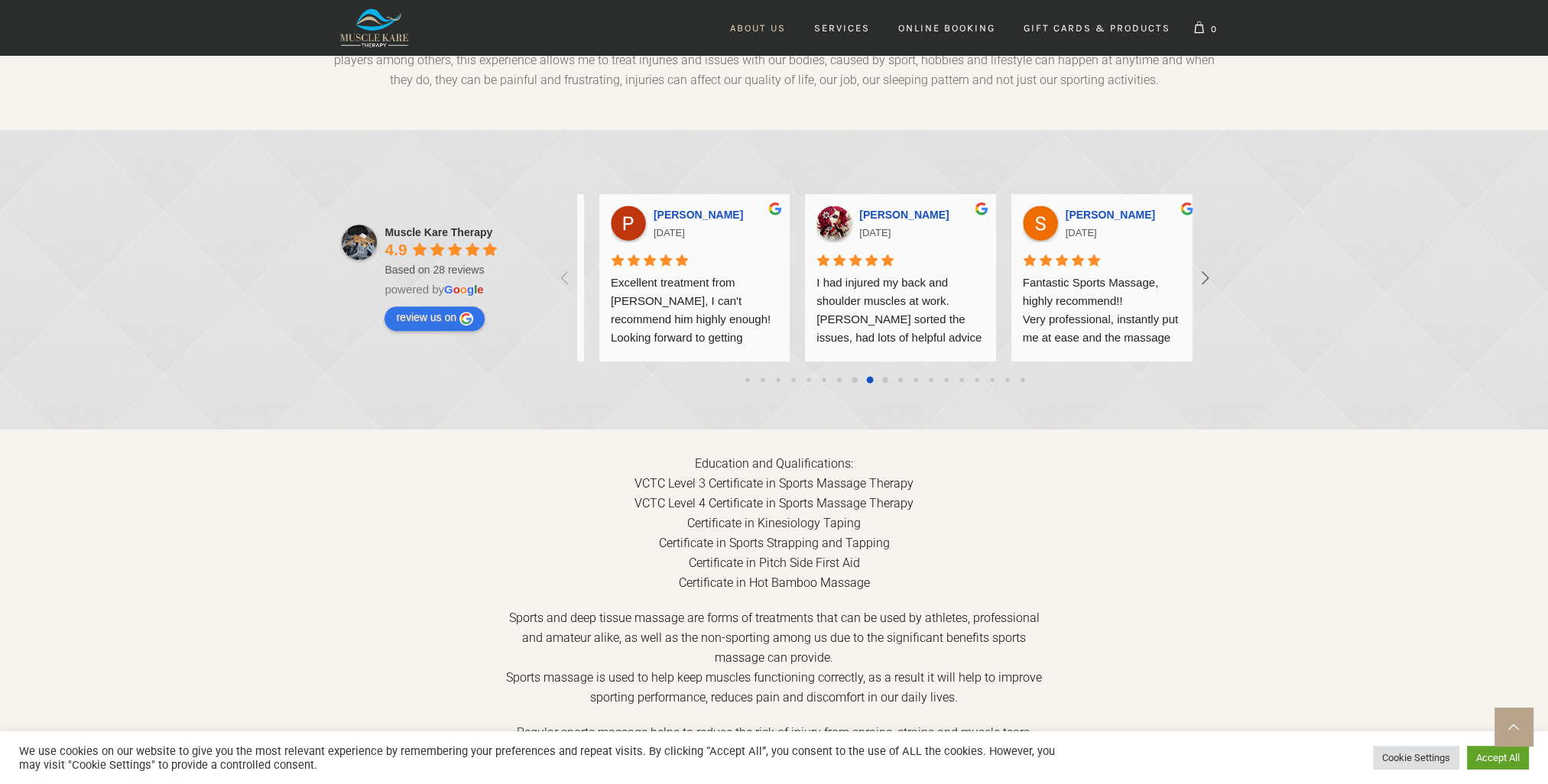
scroll to position [0, 4940]
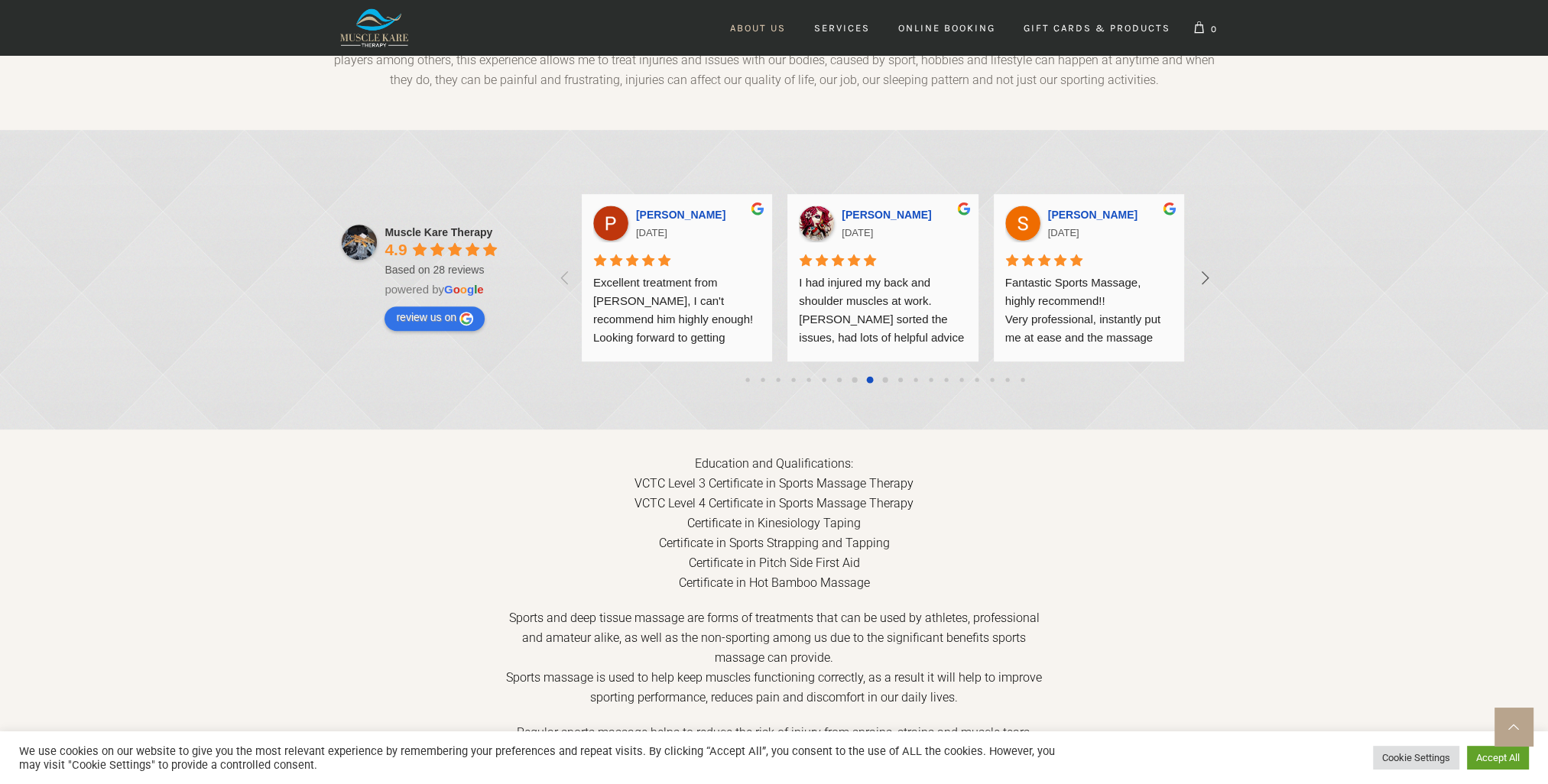
click at [1211, 265] on icon at bounding box center [1204, 277] width 25 height 25
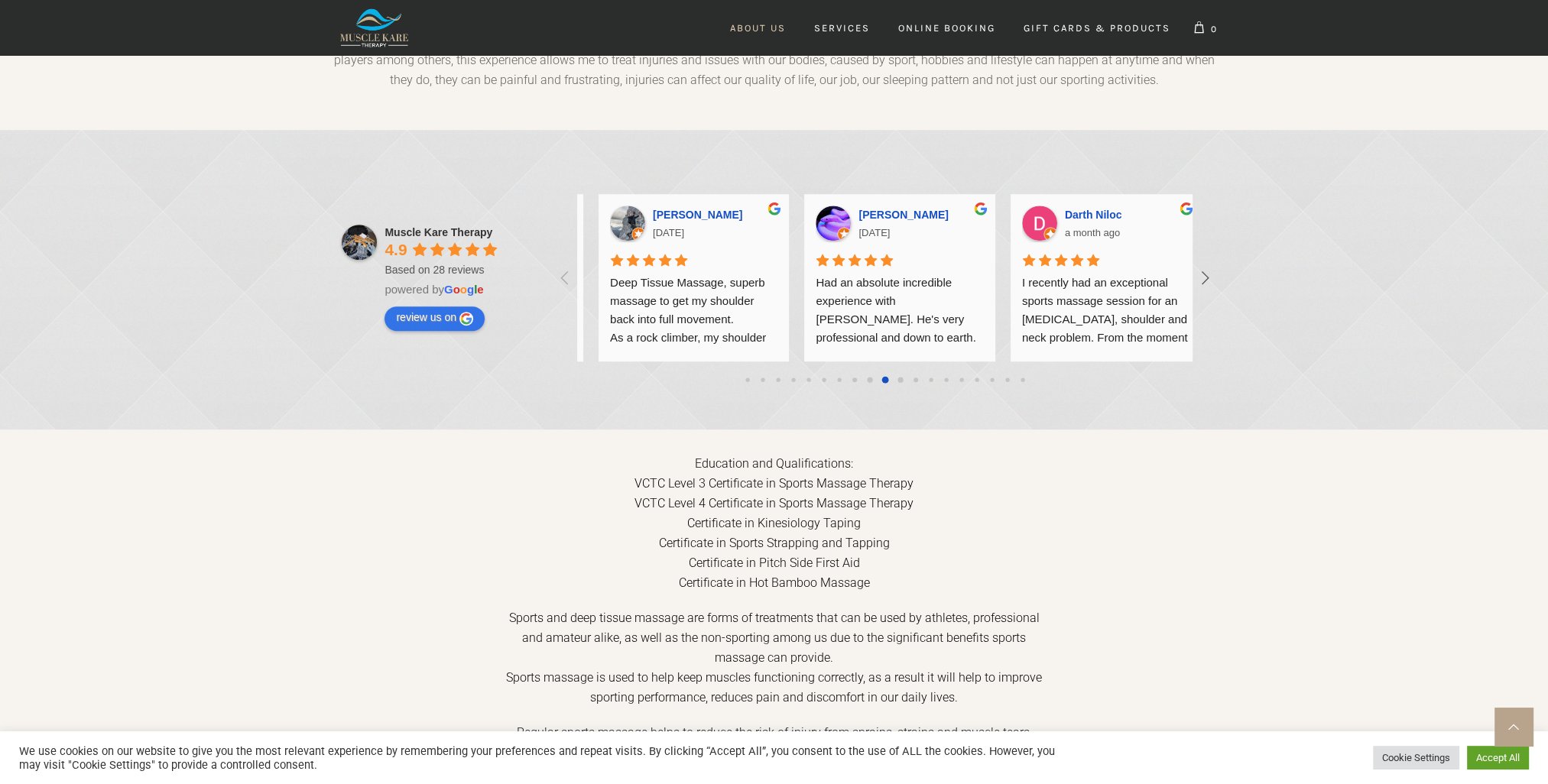
scroll to position [0, 5558]
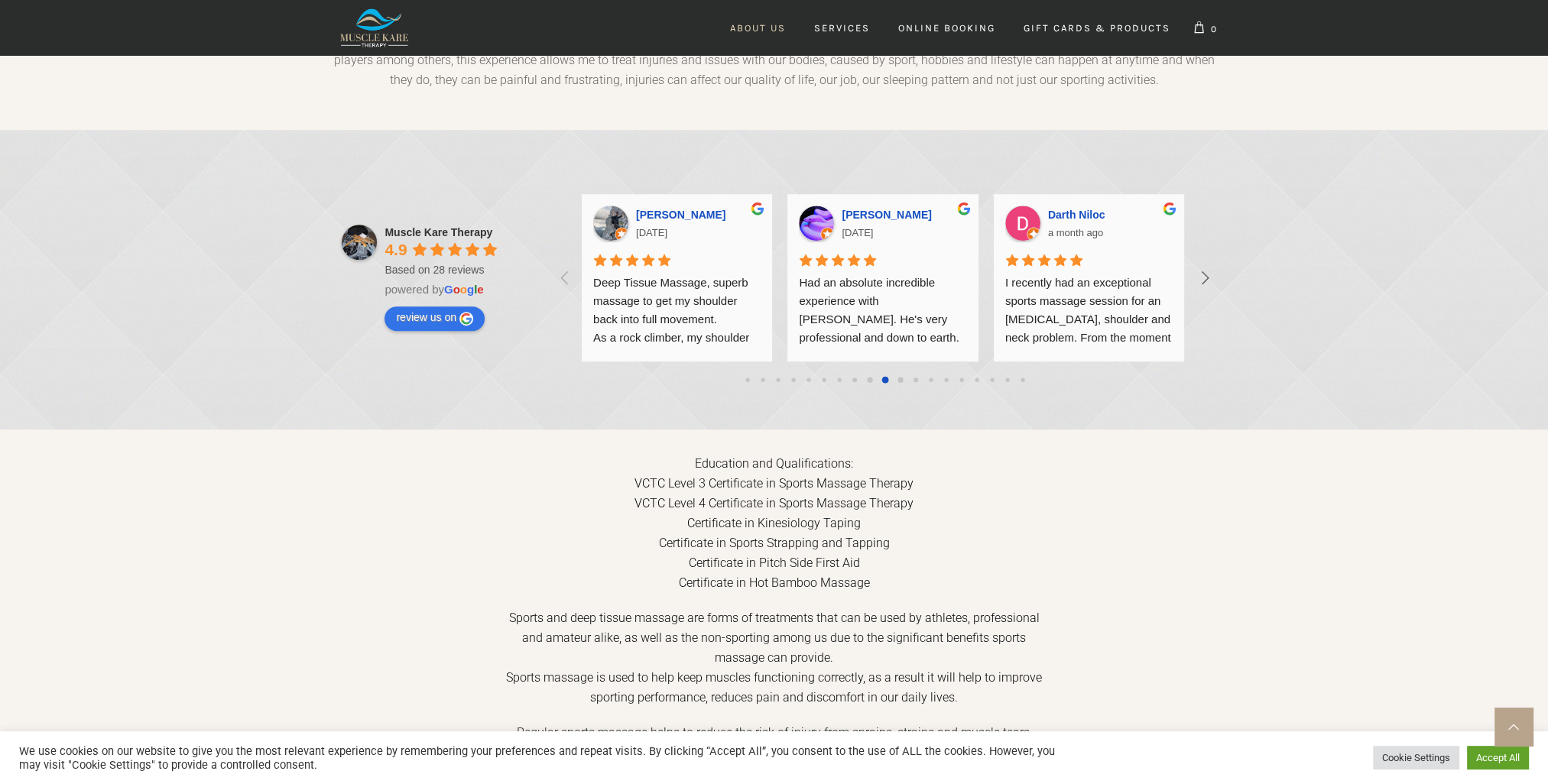
click at [1211, 265] on icon at bounding box center [1204, 277] width 25 height 25
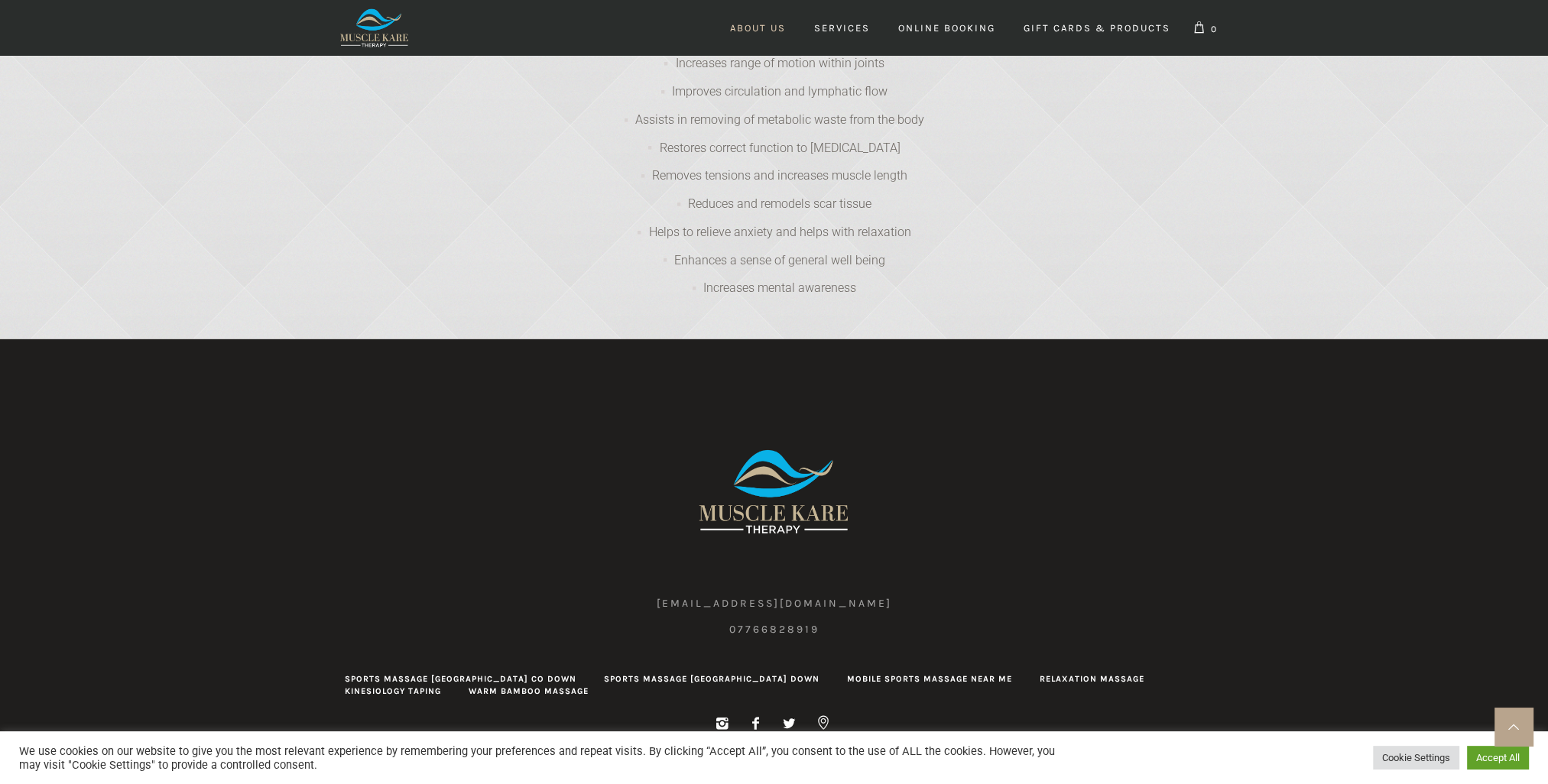
scroll to position [0, 9263]
click at [441, 685] on link "Kinesiology Taping" at bounding box center [393, 691] width 96 height 12
